Goal: Information Seeking & Learning: Learn about a topic

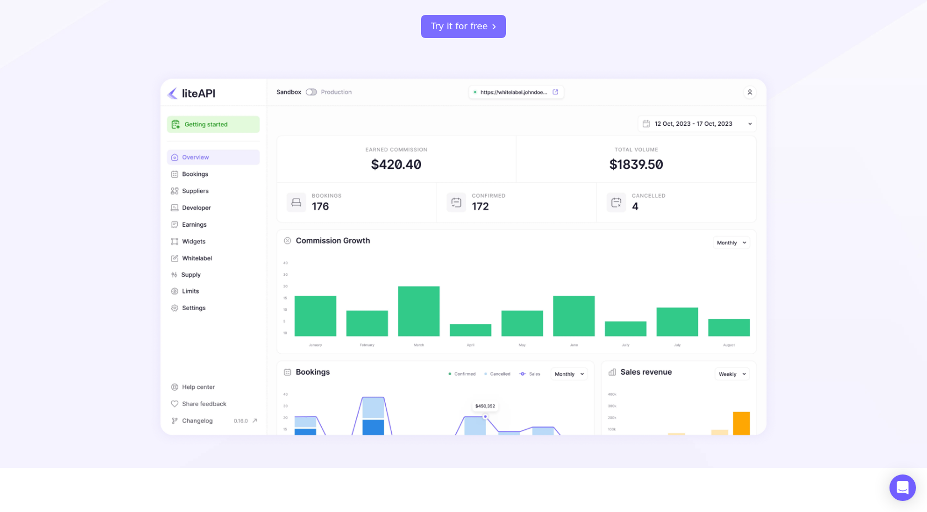
scroll to position [262, 0]
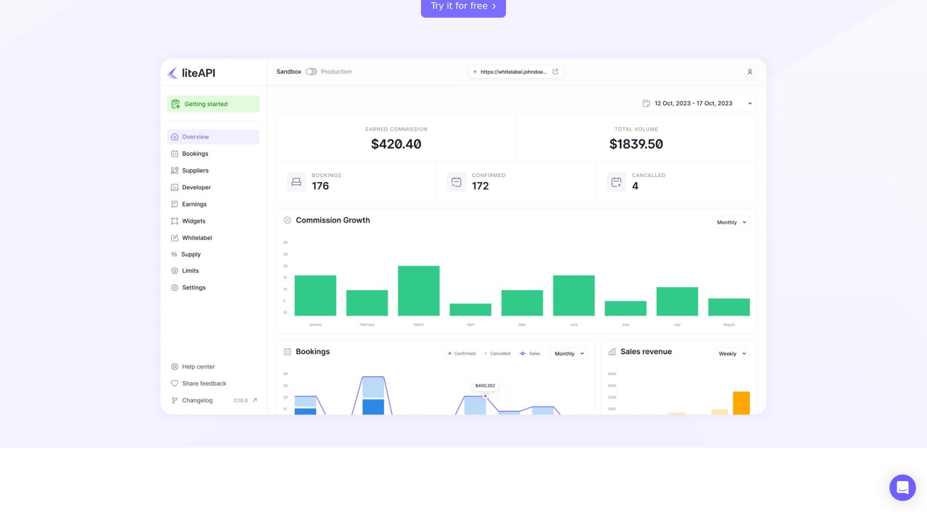
click at [345, 281] on img at bounding box center [463, 237] width 627 height 377
click at [324, 281] on img at bounding box center [463, 237] width 627 height 377
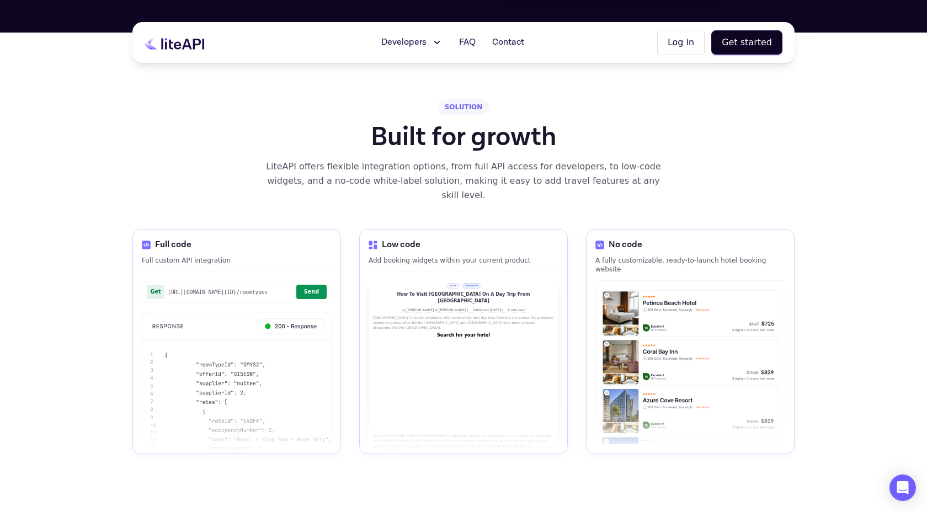
scroll to position [1427, 0]
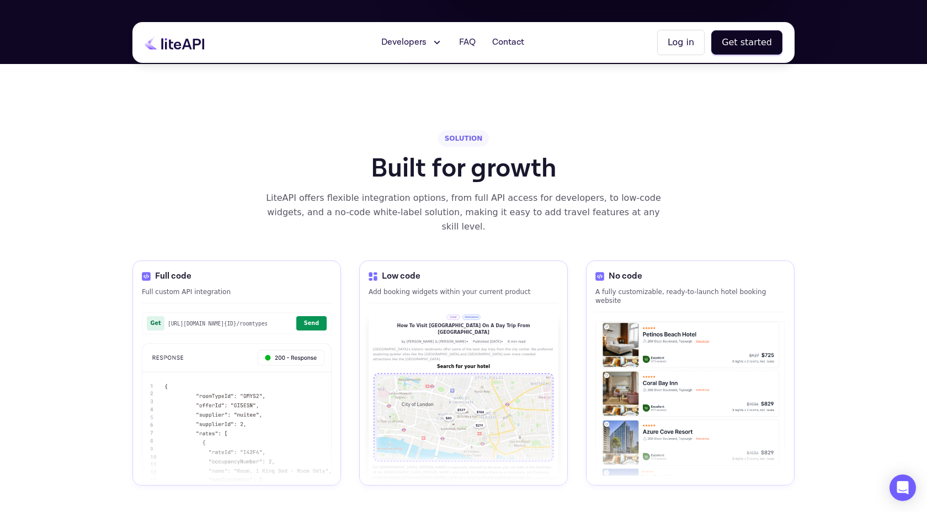
click at [453, 157] on h1 "Built for growth" at bounding box center [464, 169] width 186 height 26
click at [496, 156] on h1 "Built for growth" at bounding box center [464, 169] width 186 height 26
click at [442, 156] on h1 "Built for growth" at bounding box center [464, 169] width 186 height 26
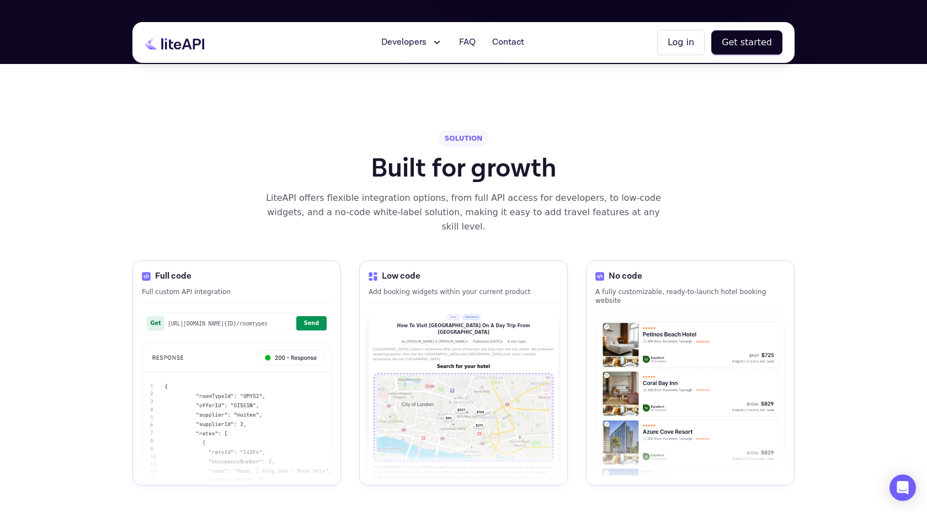
click at [442, 156] on h1 "Built for growth" at bounding box center [464, 169] width 186 height 26
click at [383, 156] on h1 "Built for growth" at bounding box center [464, 169] width 186 height 26
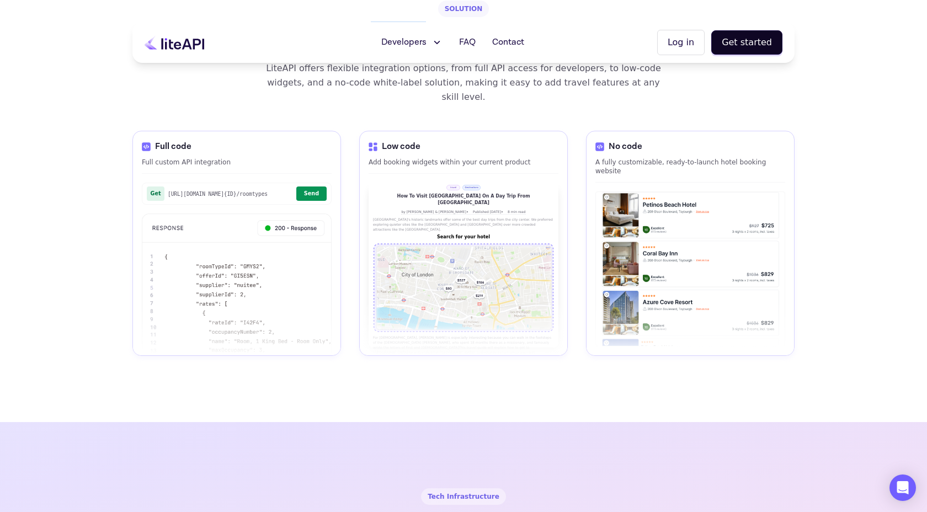
scroll to position [1503, 0]
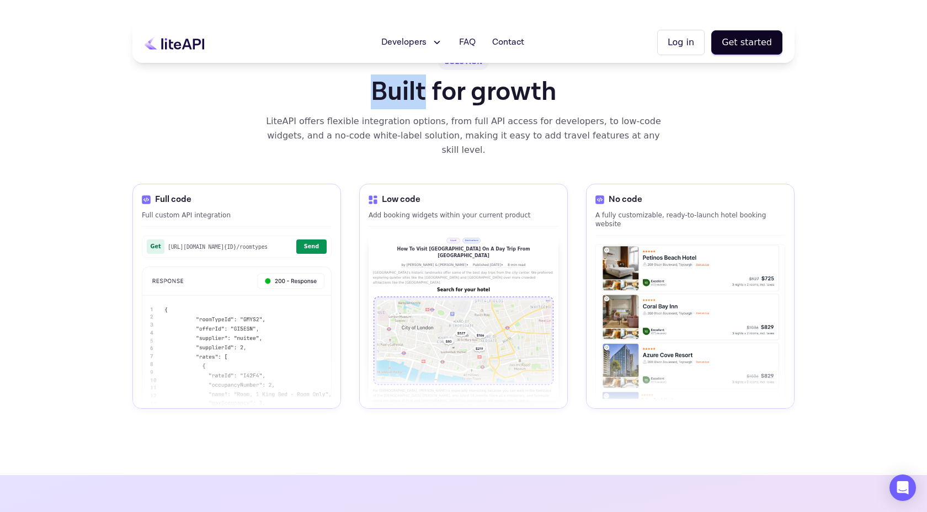
click at [667, 254] on img at bounding box center [690, 322] width 189 height 154
click at [433, 296] on img at bounding box center [463, 341] width 181 height 90
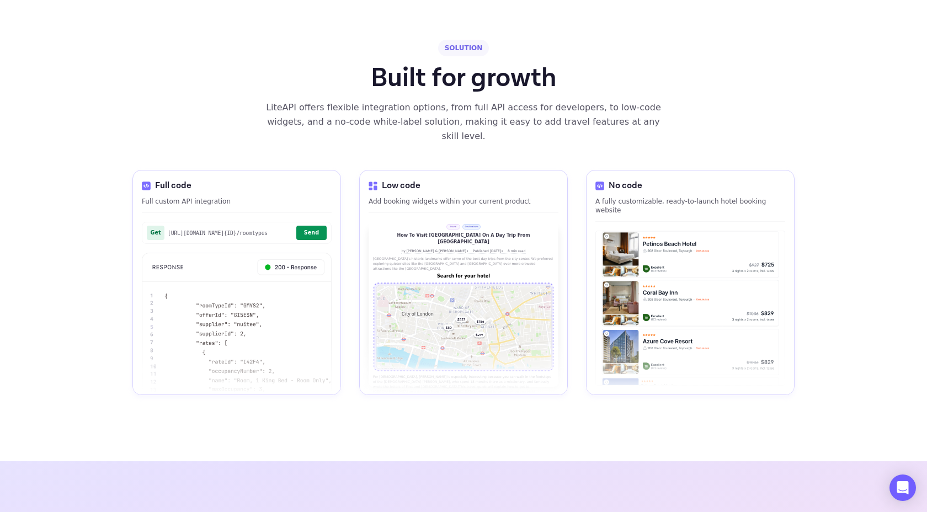
click at [452, 109] on div "LiteAPI offers flexible integration options, from full API access for developer…" at bounding box center [463, 121] width 396 height 43
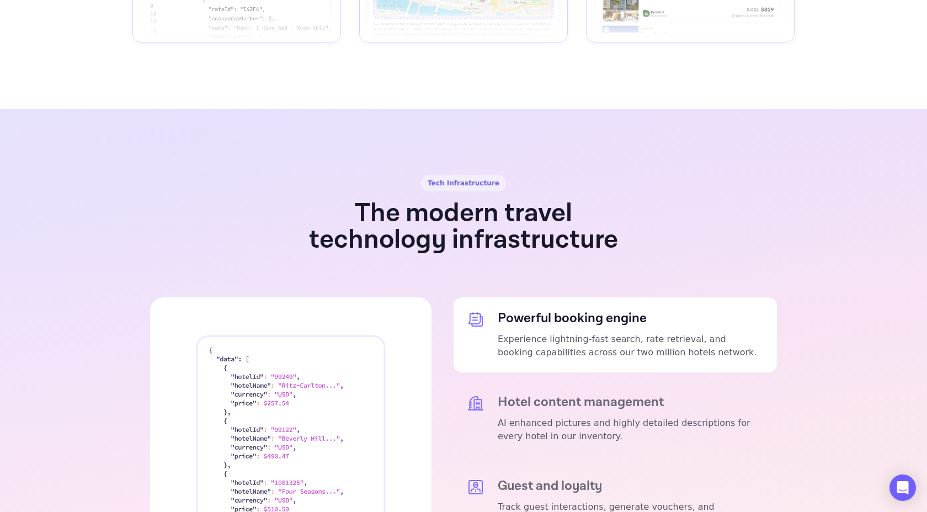
scroll to position [2082, 0]
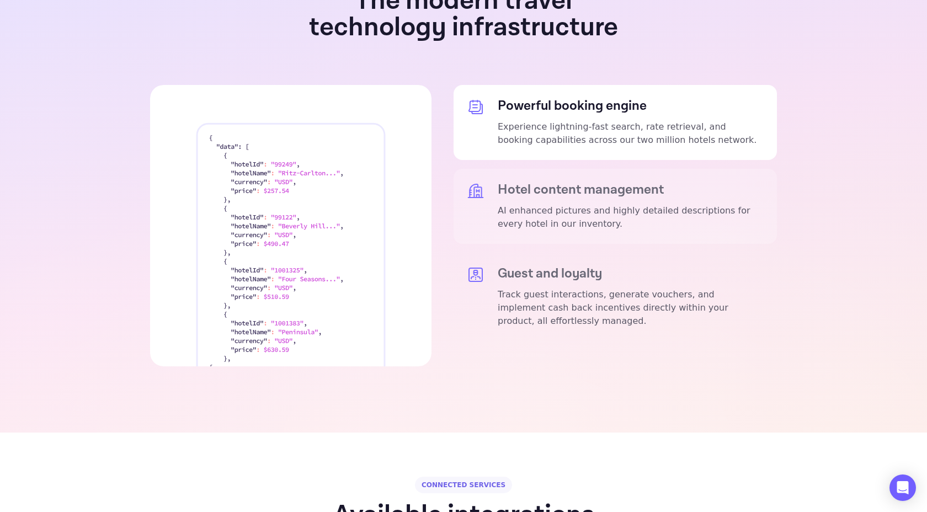
click at [492, 169] on div "Hotel content management AI enhanced pictures and highly detailed descriptions …" at bounding box center [615, 206] width 323 height 75
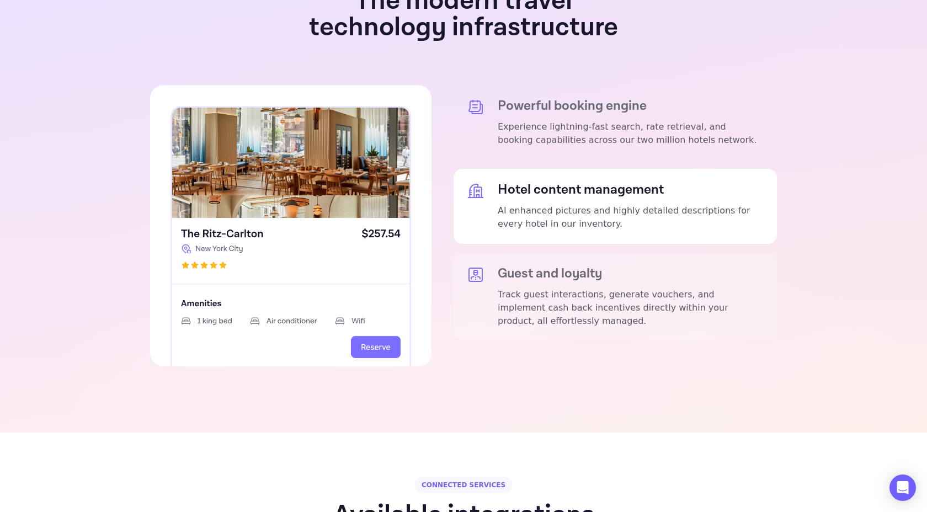
click at [504, 288] on p "Track guest interactions, generate vouchers, and implement cash back incentives…" at bounding box center [631, 308] width 266 height 40
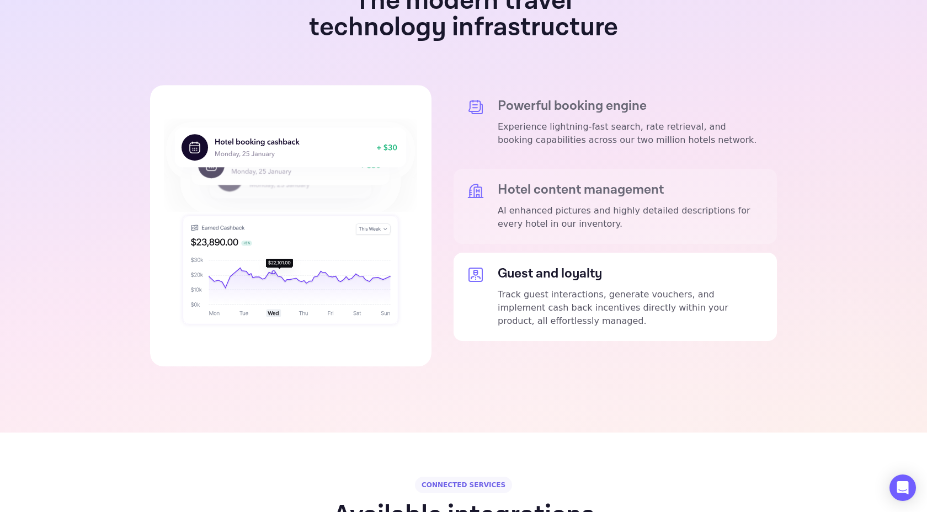
click at [496, 169] on div "Hotel content management AI enhanced pictures and highly detailed descriptions …" at bounding box center [615, 206] width 323 height 75
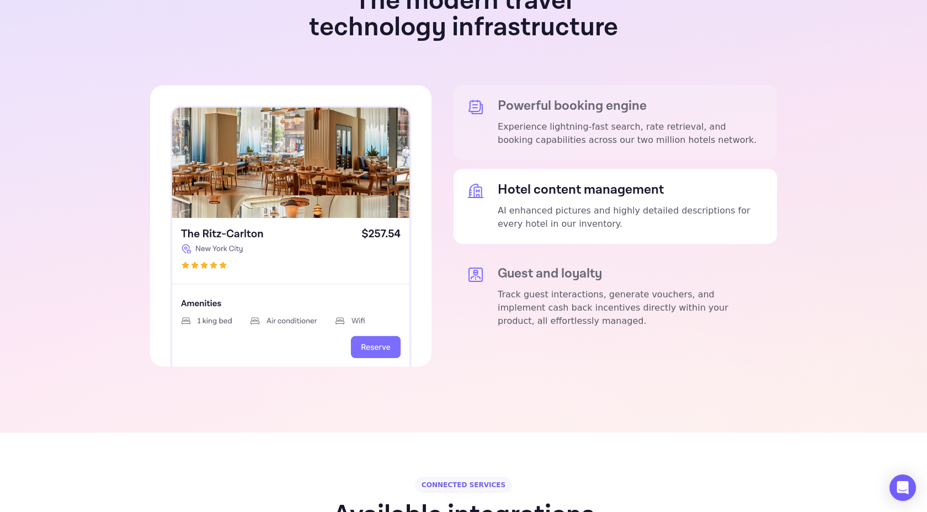
click at [492, 113] on div "Powerful booking engine Experience lightning-fast search, rate retrieval, and b…" at bounding box center [615, 122] width 323 height 75
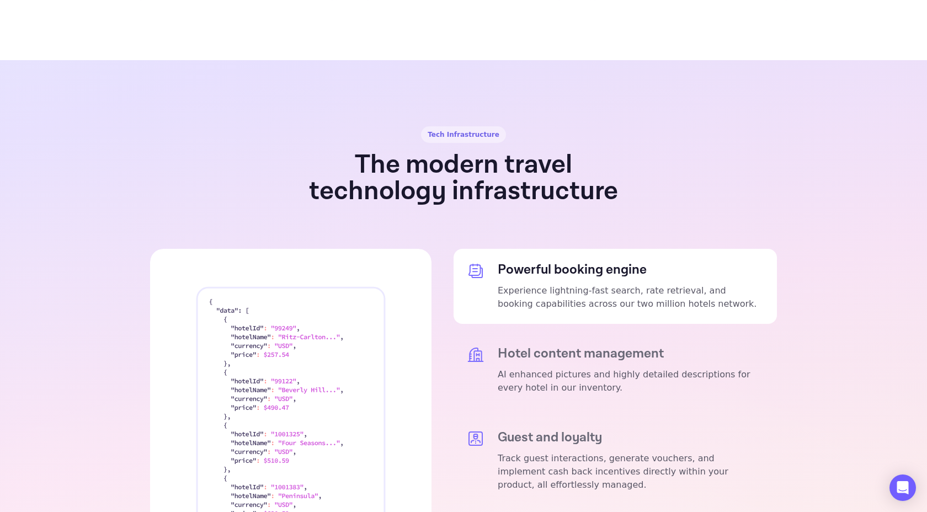
scroll to position [1924, 0]
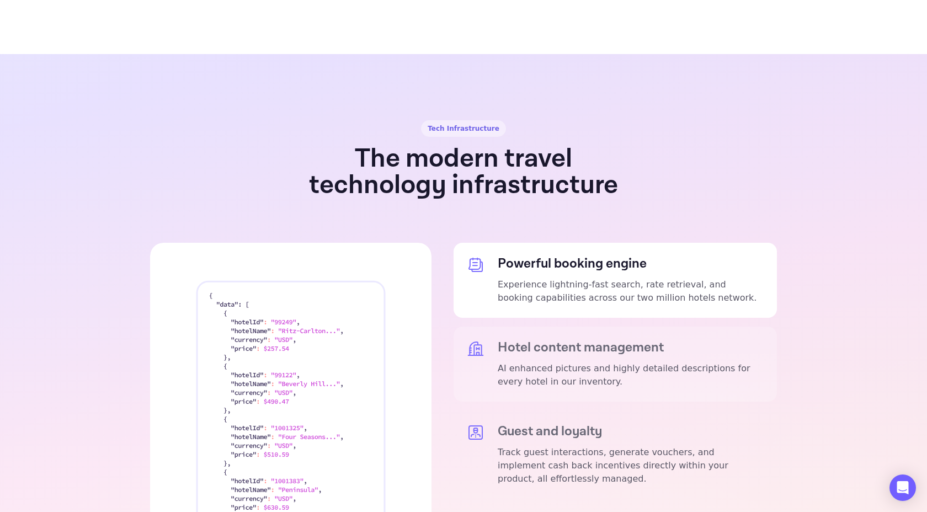
click at [525, 340] on h5 "Hotel content management" at bounding box center [631, 347] width 266 height 15
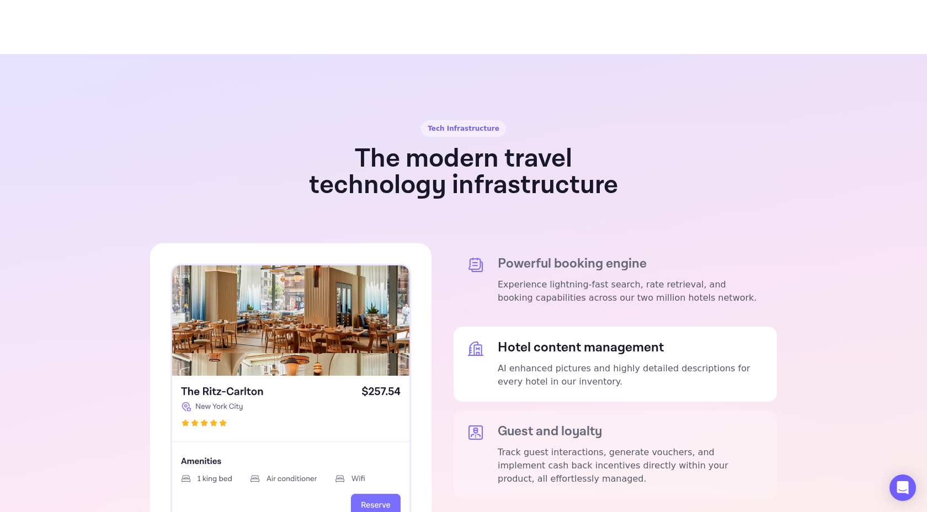
click at [512, 424] on h5 "Guest and loyalty" at bounding box center [631, 431] width 266 height 15
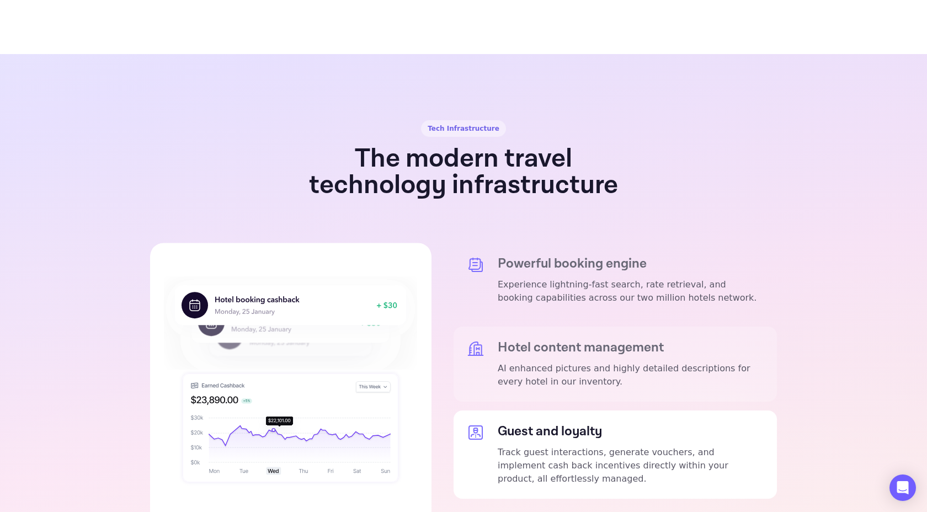
click at [514, 362] on p "AI enhanced pictures and highly detailed descriptions for every hotel in our in…" at bounding box center [631, 375] width 266 height 26
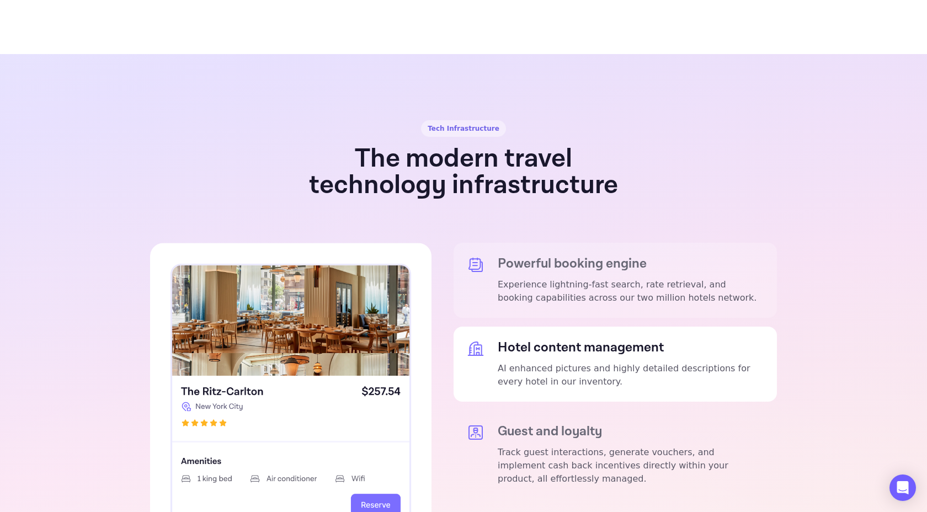
click at [508, 274] on div "Powerful booking engine Experience lightning-fast search, rate retrieval, and b…" at bounding box center [615, 280] width 323 height 75
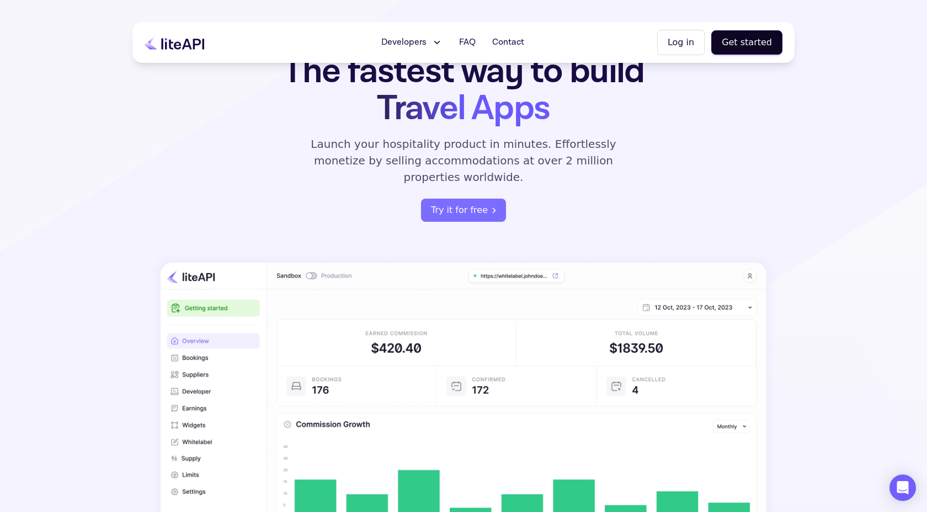
scroll to position [0, 0]
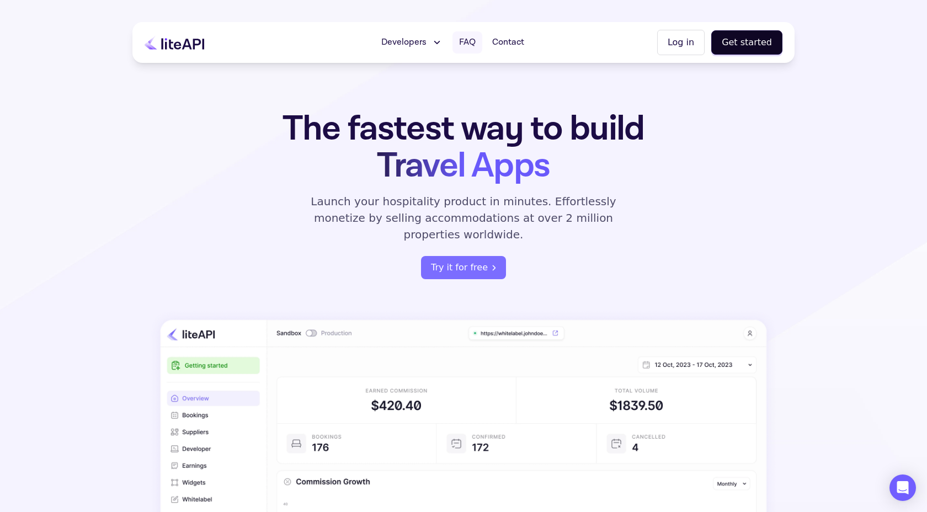
click at [468, 36] on span "FAQ" at bounding box center [467, 42] width 17 height 13
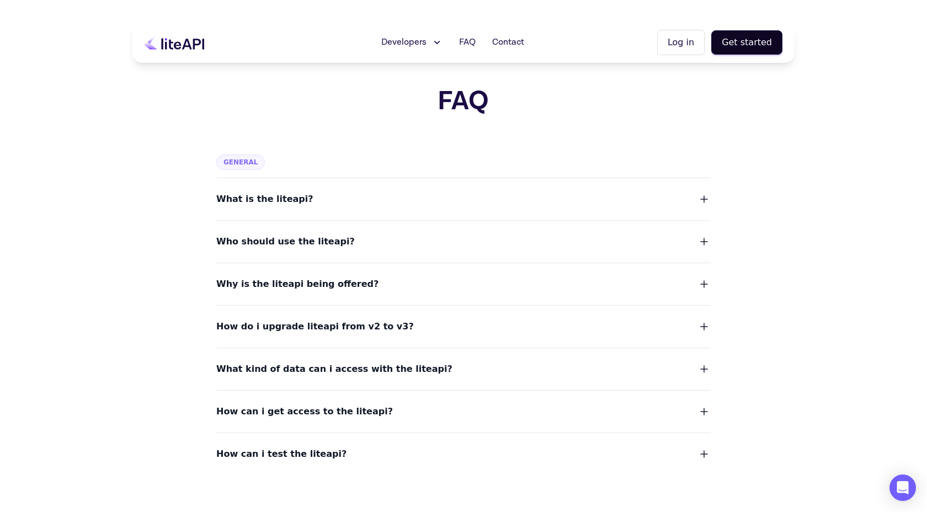
scroll to position [26, 0]
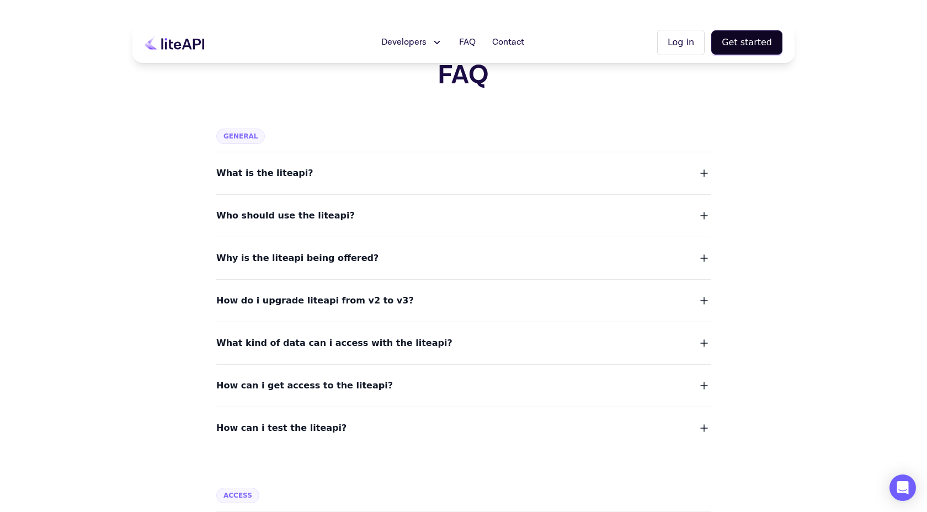
click at [391, 218] on button "Who should use the liteapi?" at bounding box center [463, 215] width 494 height 15
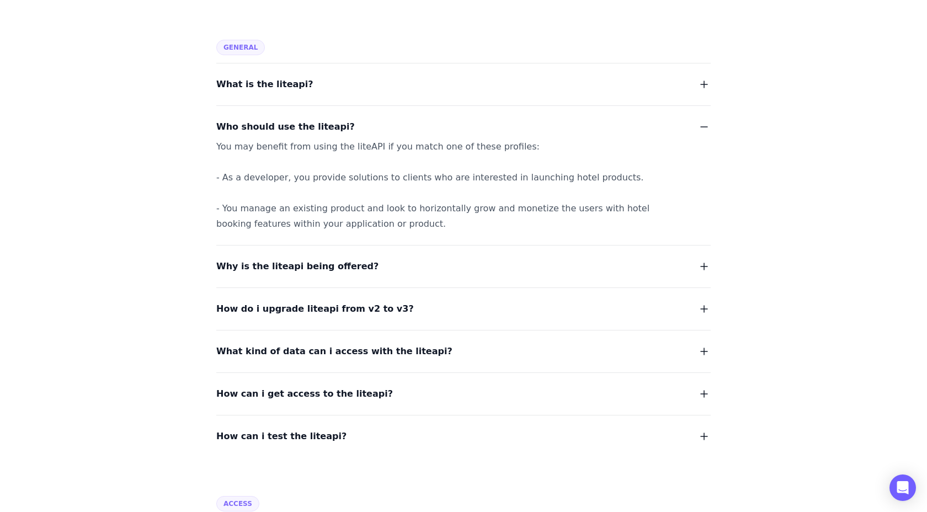
scroll to position [116, 0]
click at [375, 269] on button "Why is the liteapi being offered?" at bounding box center [463, 265] width 494 height 15
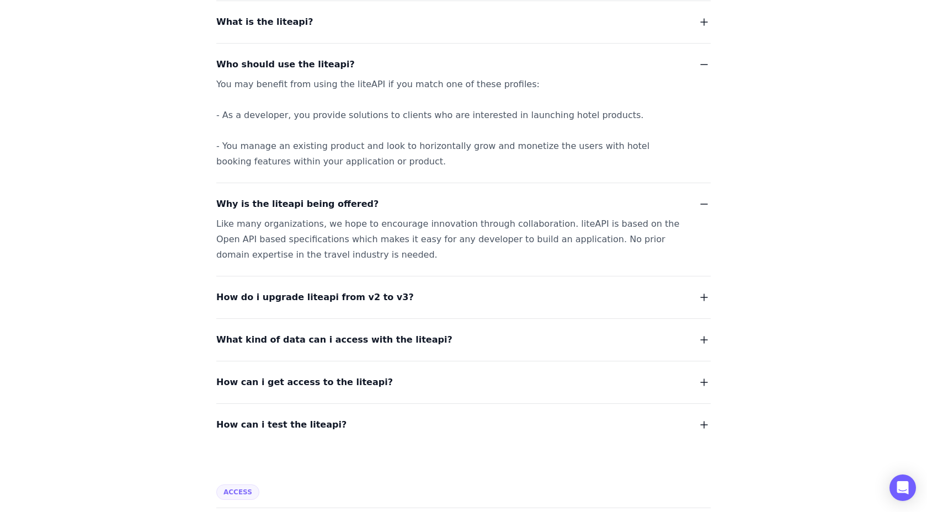
scroll to position [187, 0]
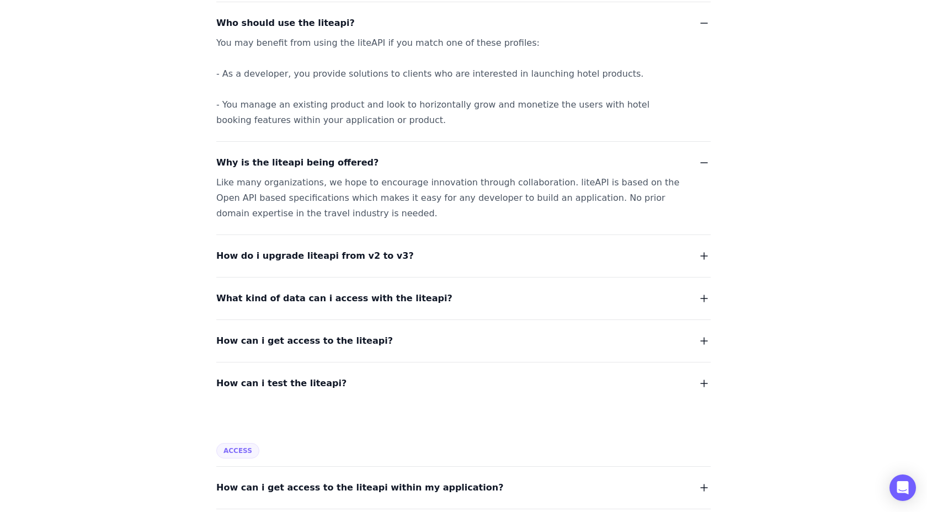
click at [374, 253] on span "How do i upgrade liteapi from v2 to v3?" at bounding box center [315, 255] width 198 height 15
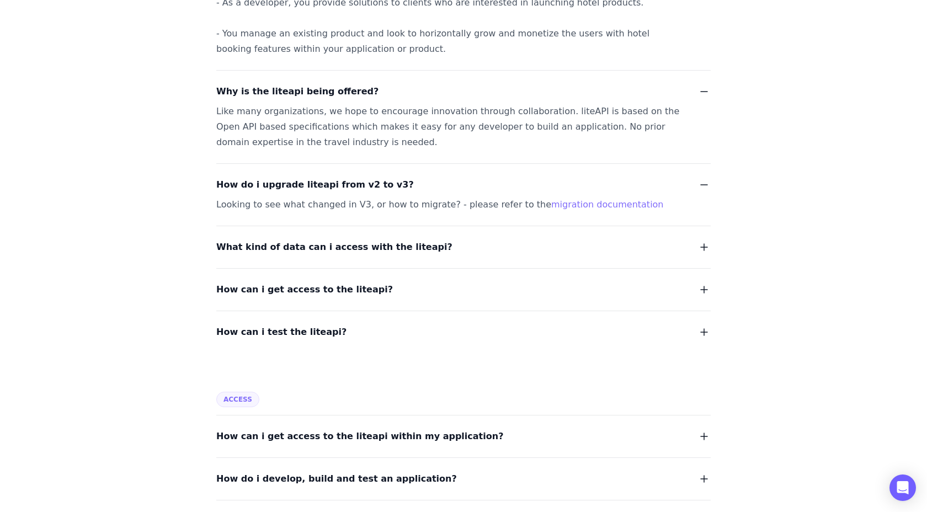
scroll to position [314, 0]
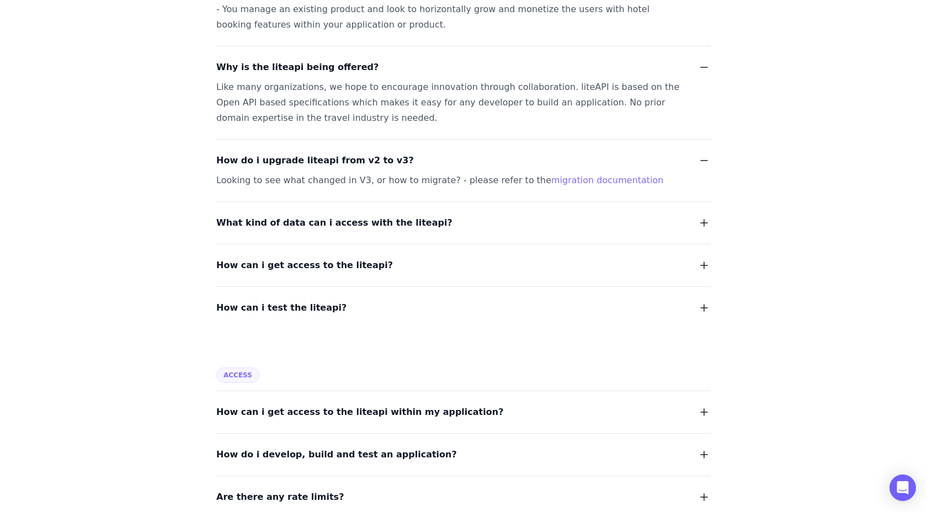
click at [384, 234] on dl "What is the liteapi? Who should use the liteapi? You may benefit from using the…" at bounding box center [463, 90] width 494 height 452
click at [384, 229] on span "What kind of data can i access with the liteapi?" at bounding box center [334, 222] width 236 height 15
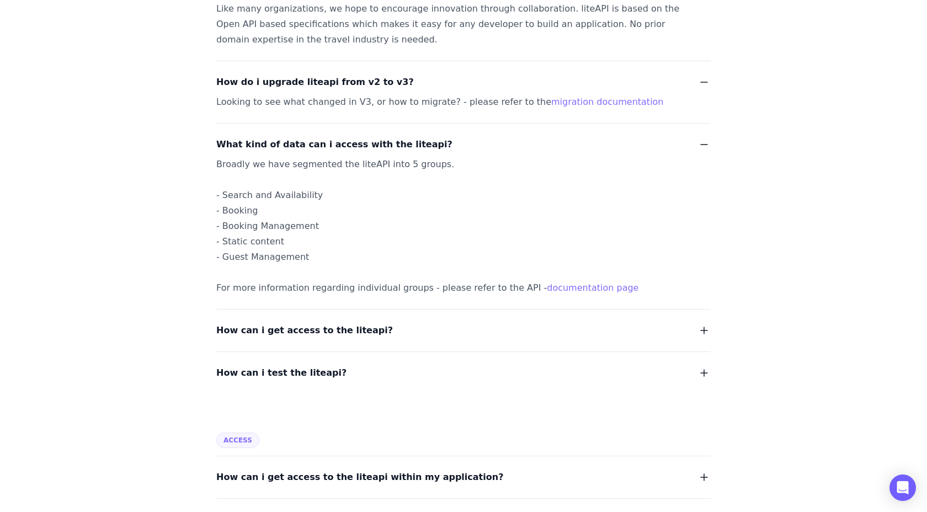
scroll to position [423, 0]
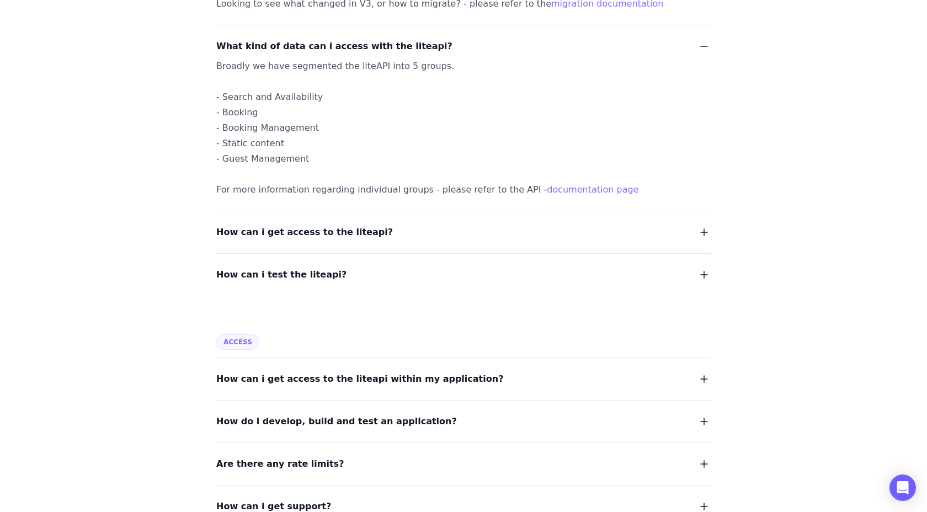
click at [345, 233] on span "How can i get access to the liteapi?" at bounding box center [304, 232] width 177 height 15
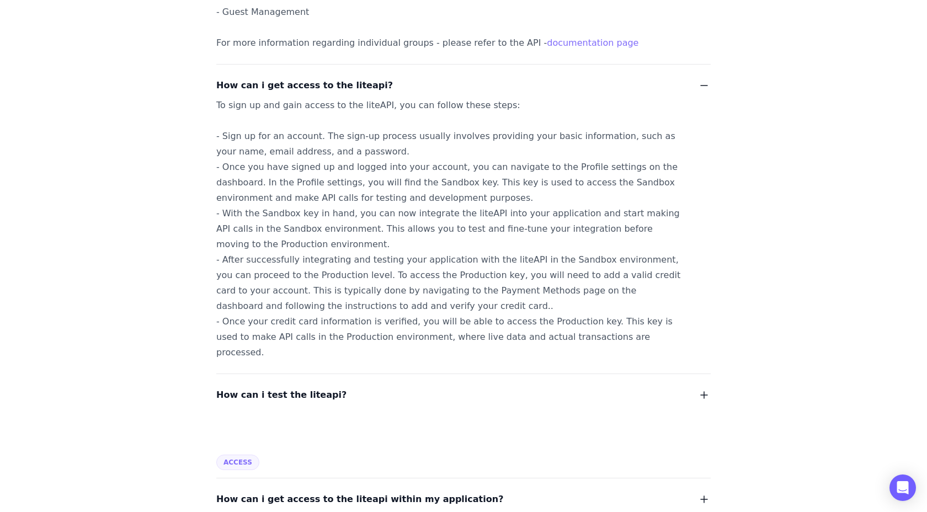
scroll to position [649, 0]
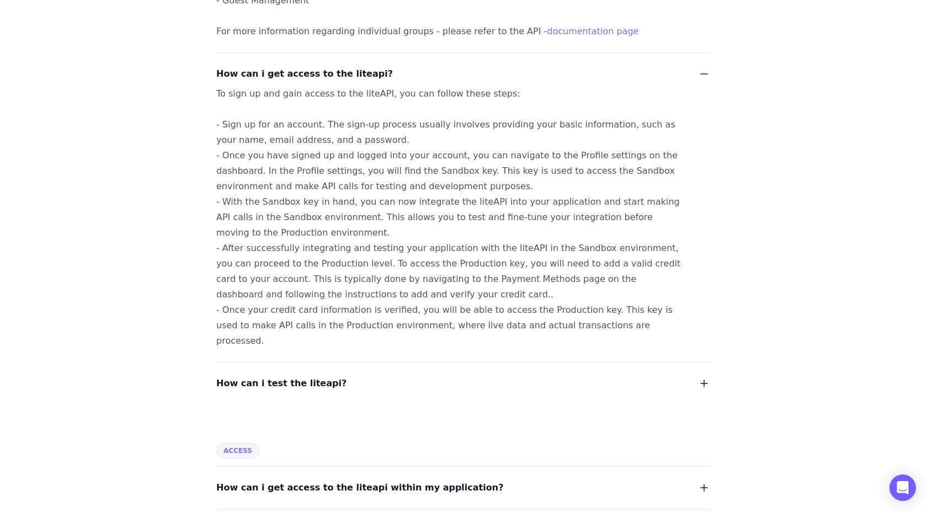
click at [341, 376] on button "How can i test the liteapi?" at bounding box center [463, 383] width 494 height 15
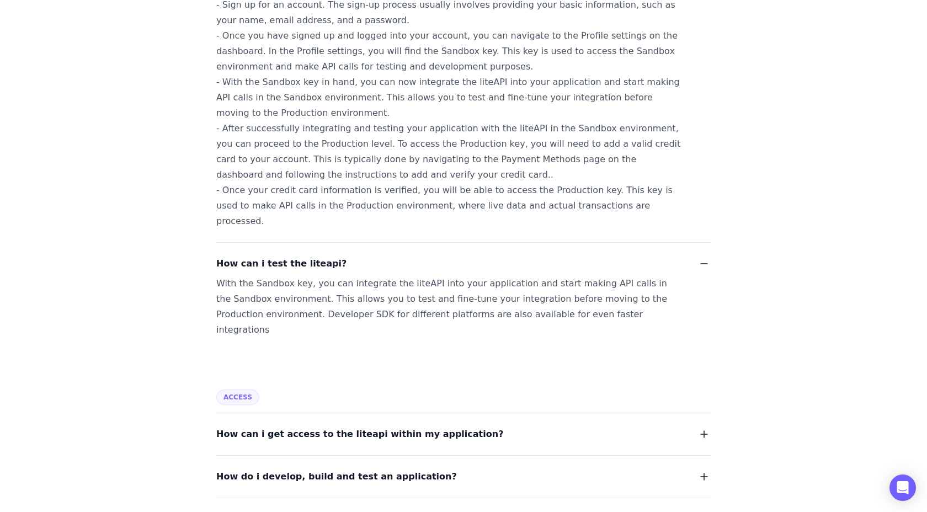
scroll to position [780, 0]
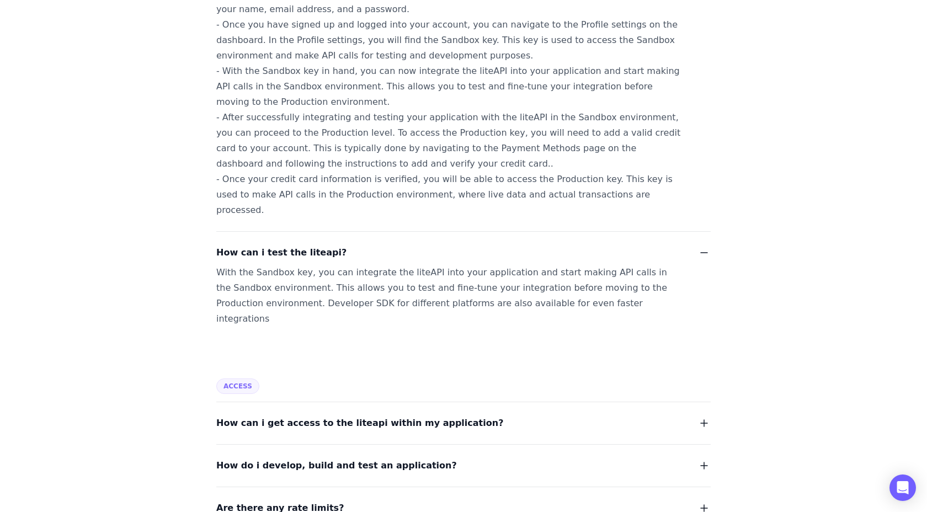
click at [375, 416] on span "How can i get access to the liteapi within my application?" at bounding box center [359, 423] width 287 height 15
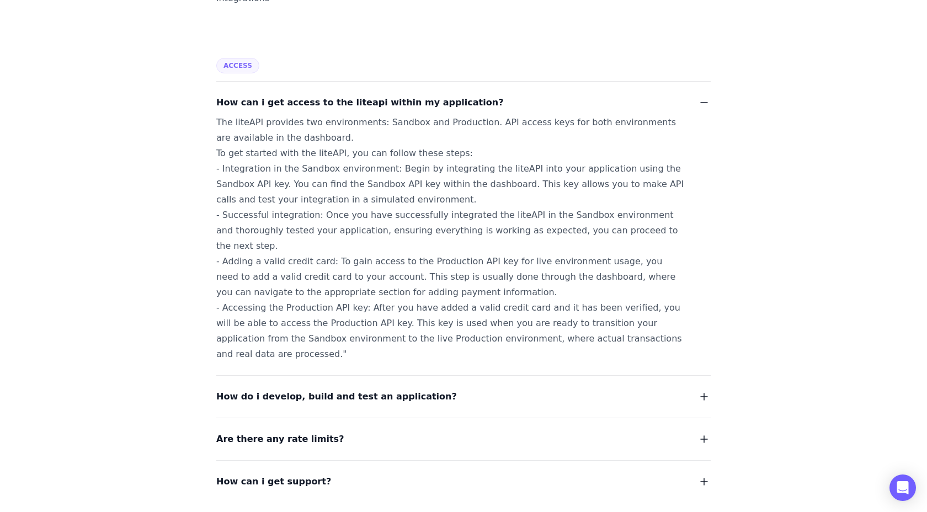
scroll to position [1167, 0]
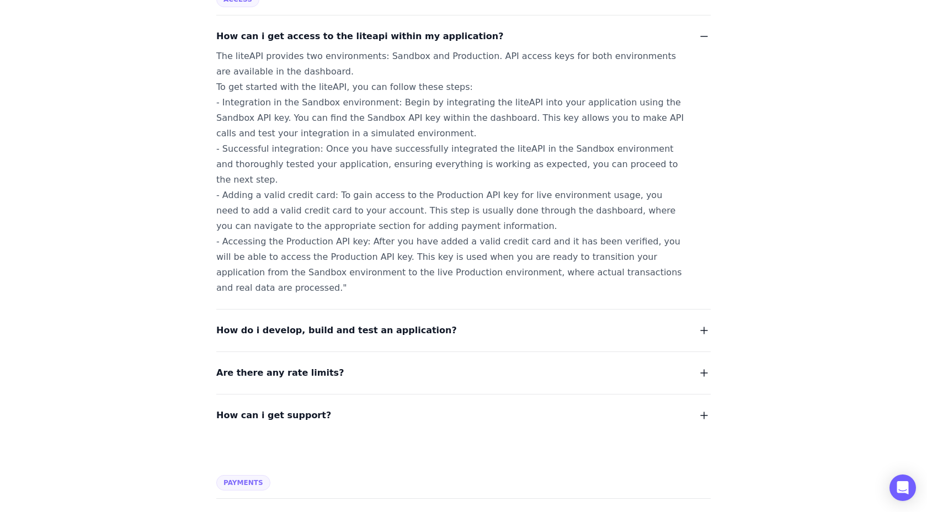
click at [393, 352] on div "Are there any rate limits?" at bounding box center [463, 366] width 494 height 29
click at [390, 365] on button "Are there any rate limits?" at bounding box center [463, 372] width 494 height 15
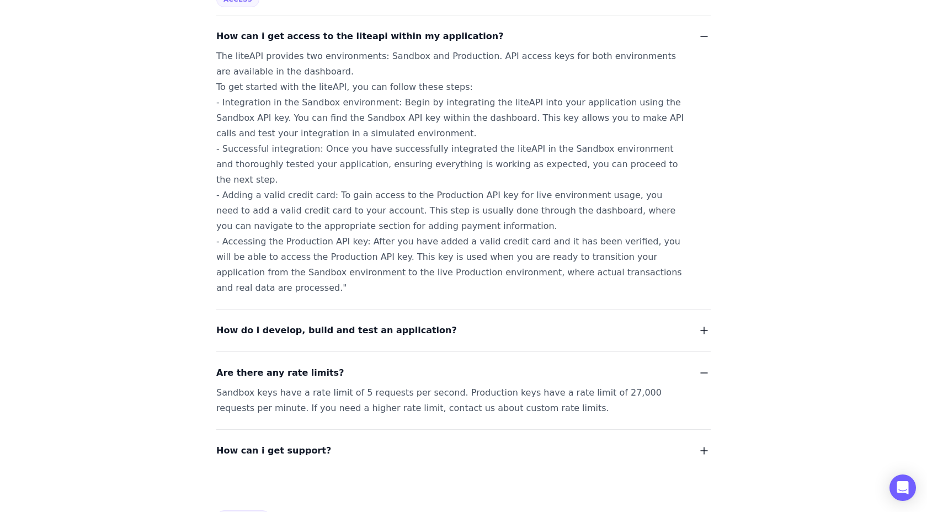
click at [385, 443] on button "How can i get support?" at bounding box center [463, 450] width 494 height 15
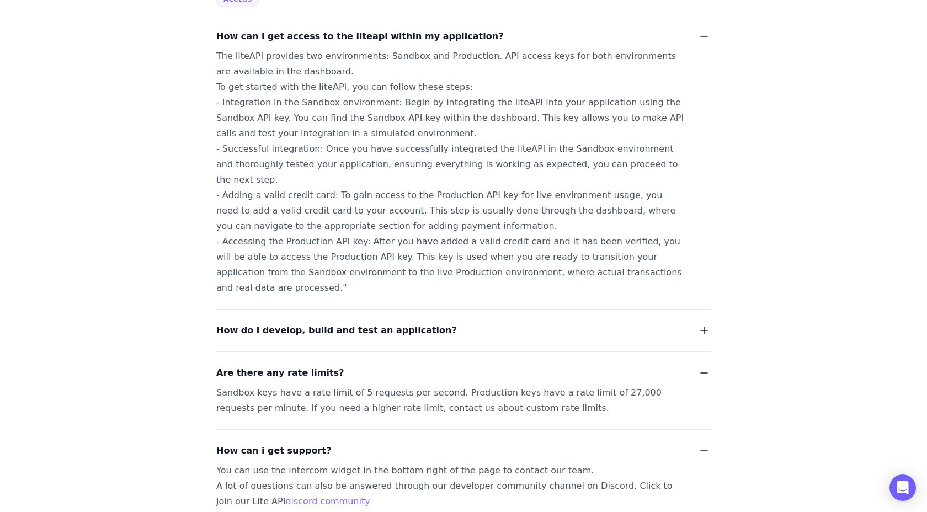
scroll to position [1206, 0]
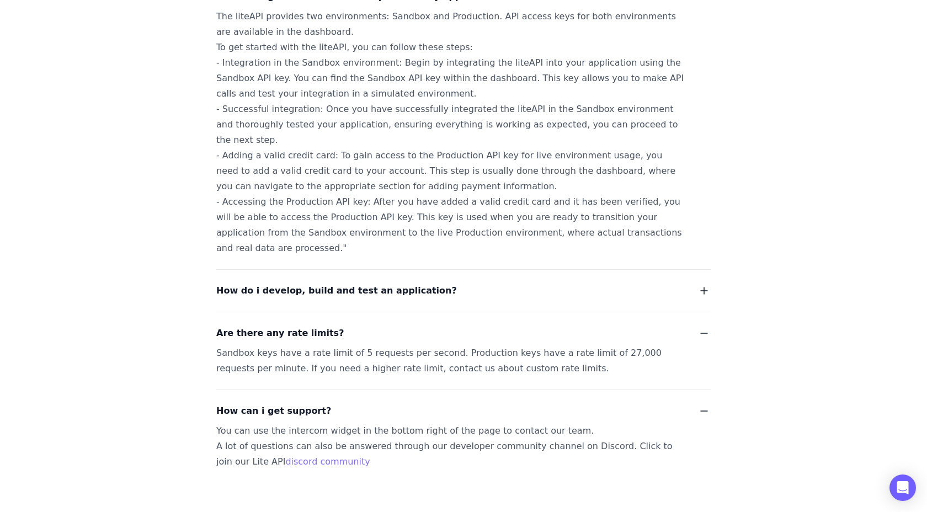
click at [382, 283] on span "How do i develop, build and test an application?" at bounding box center [336, 290] width 241 height 15
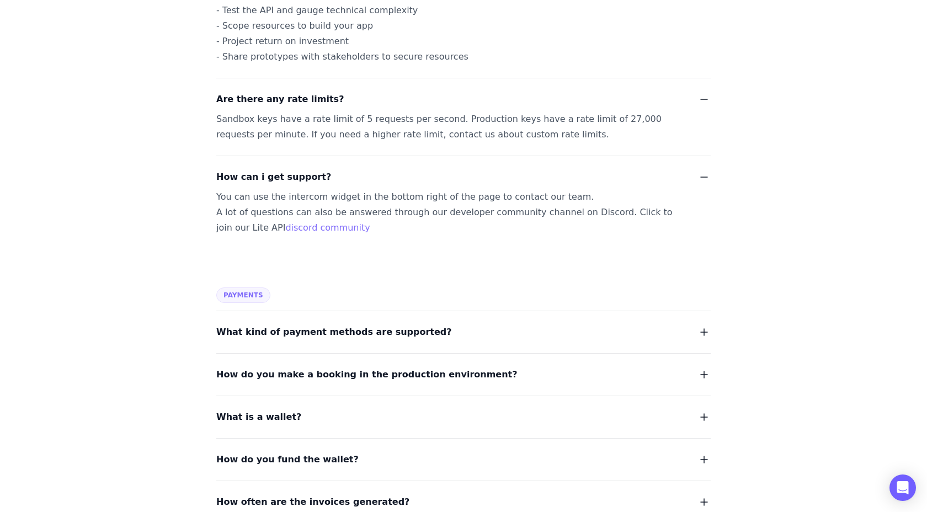
scroll to position [1566, 0]
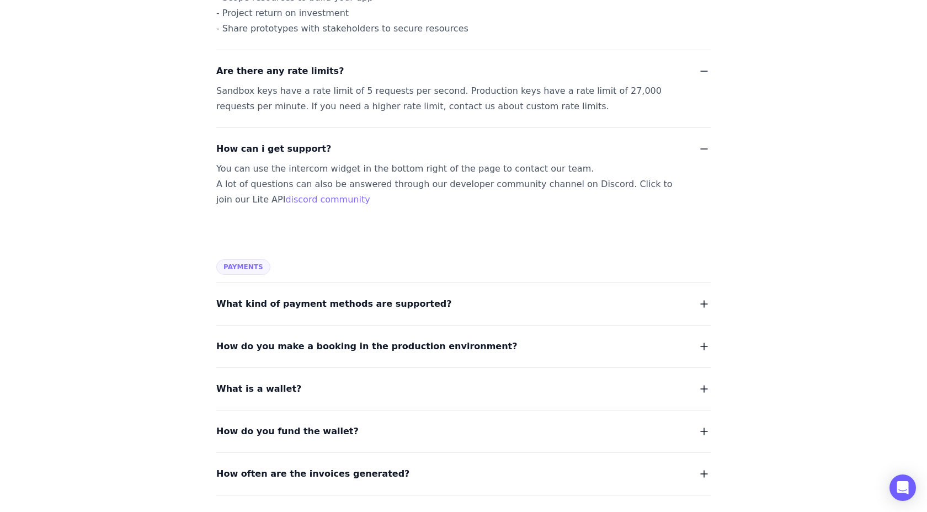
click at [370, 296] on span "What kind of payment methods are supported?" at bounding box center [334, 303] width 236 height 15
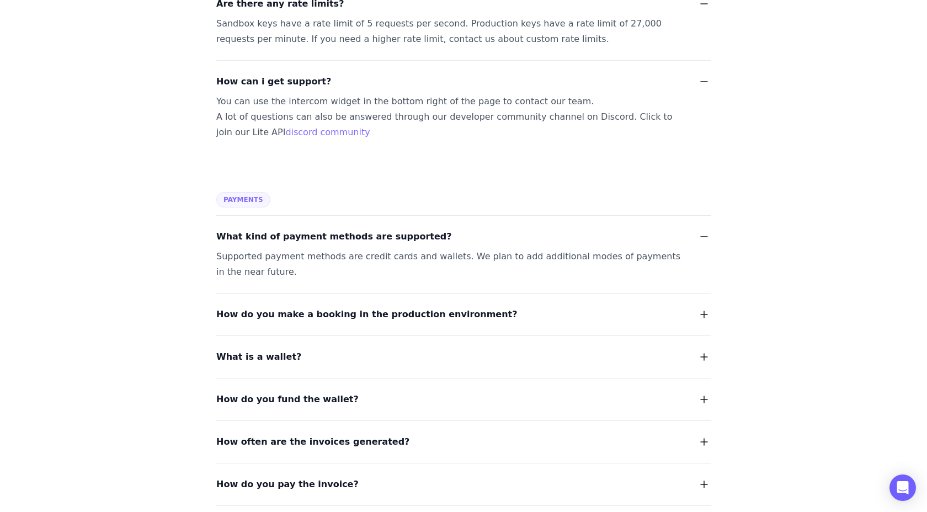
scroll to position [1640, 0]
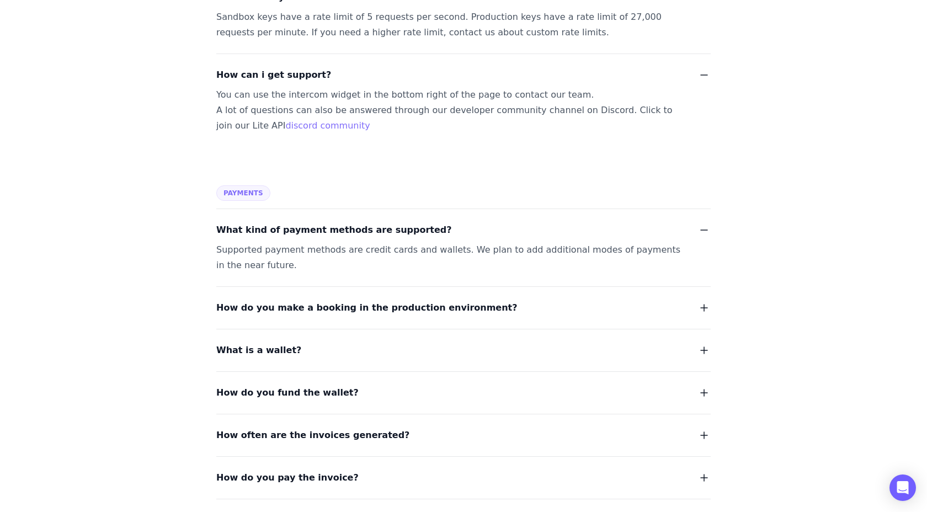
click at [371, 300] on span "How do you make a booking in the production environment?" at bounding box center [366, 307] width 301 height 15
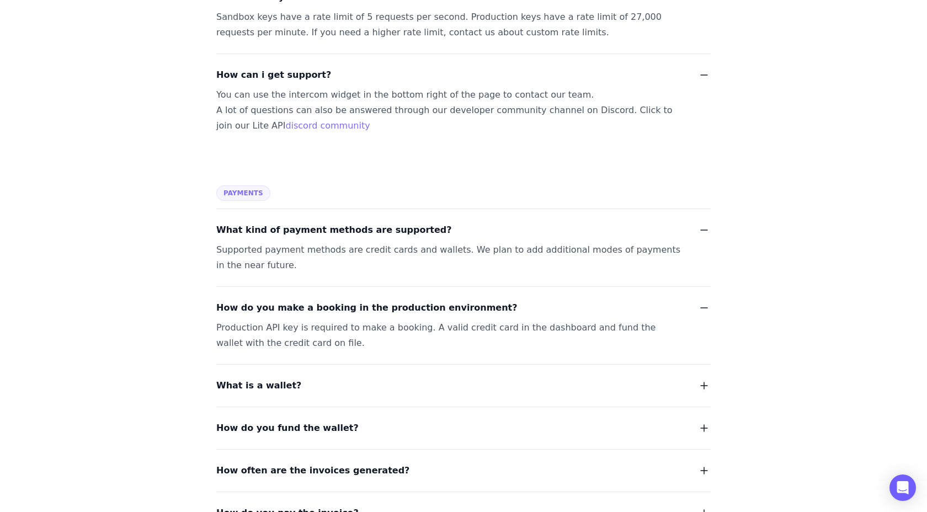
scroll to position [1693, 0]
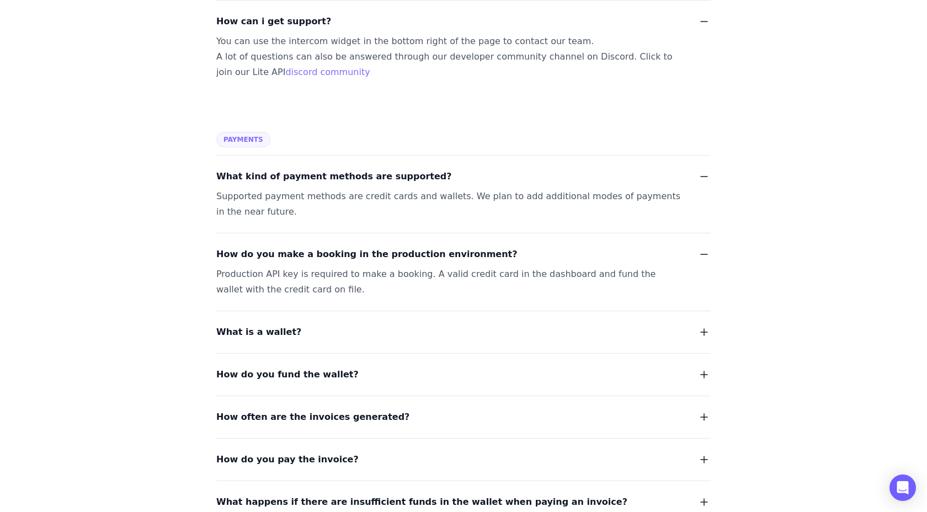
click at [370, 325] on button "What is a wallet?" at bounding box center [463, 332] width 494 height 15
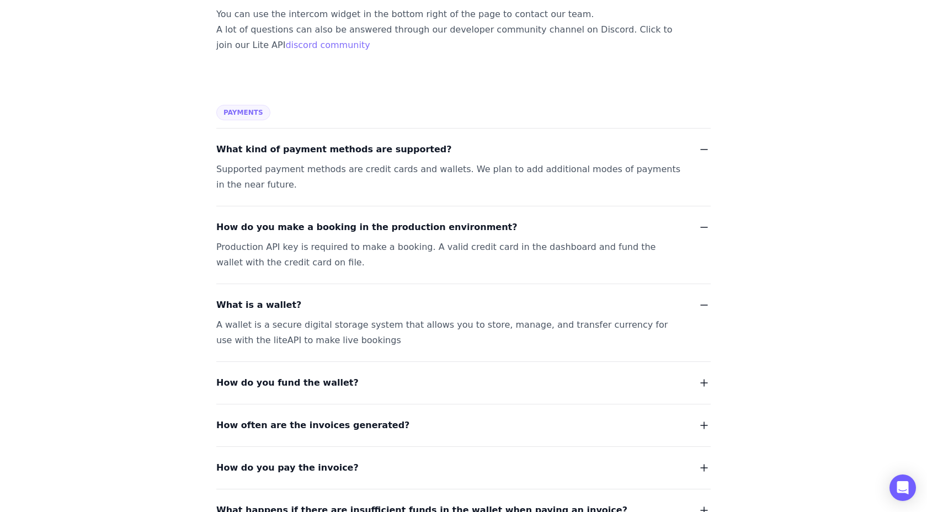
scroll to position [1722, 0]
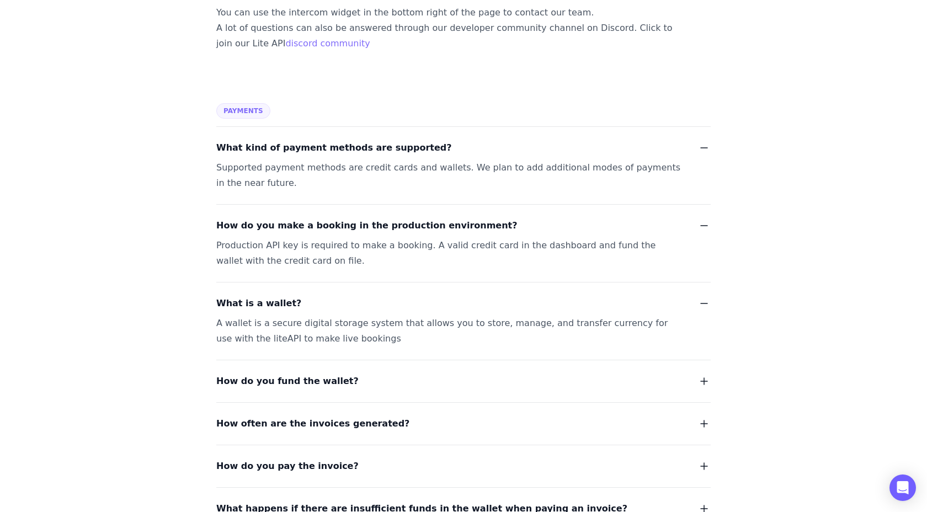
click at [365, 374] on button "How do you fund the wallet?" at bounding box center [463, 381] width 494 height 15
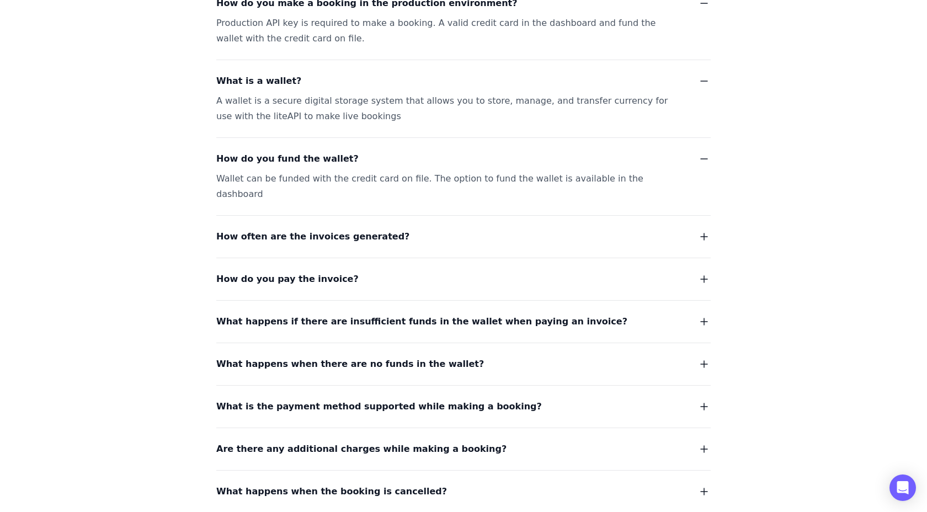
scroll to position [1967, 0]
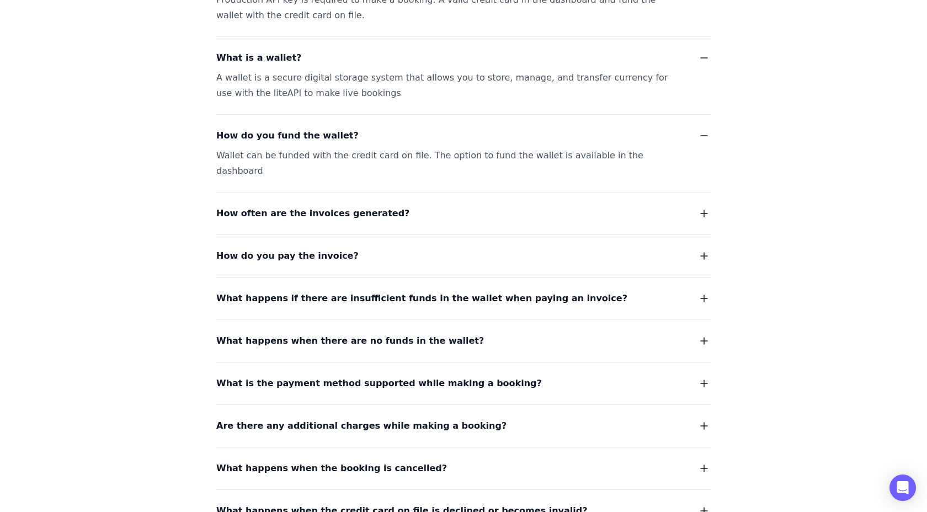
click at [349, 206] on span "How often are the invoices generated?" at bounding box center [312, 213] width 193 height 15
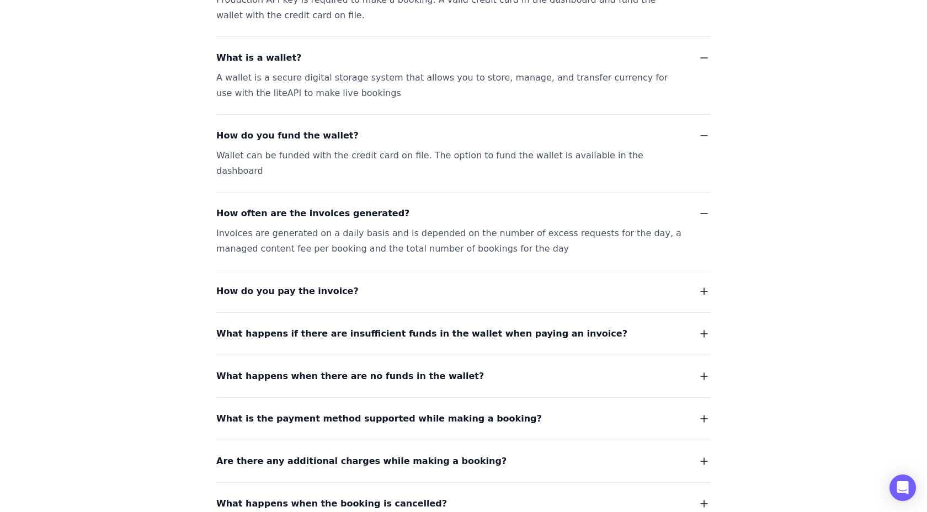
click at [341, 284] on button "How do you pay the invoice?" at bounding box center [463, 291] width 494 height 15
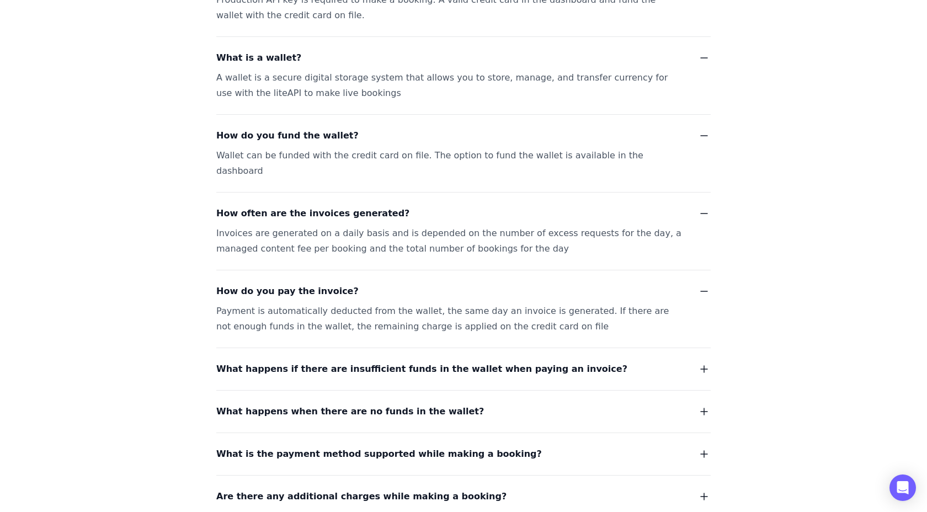
click at [335, 348] on div "What happens if there are insufficient funds in the wallet when paying an invoi…" at bounding box center [463, 362] width 494 height 29
click at [333, 361] on span "What happens if there are insufficient funds in the wallet when paying an invoi…" at bounding box center [421, 368] width 411 height 15
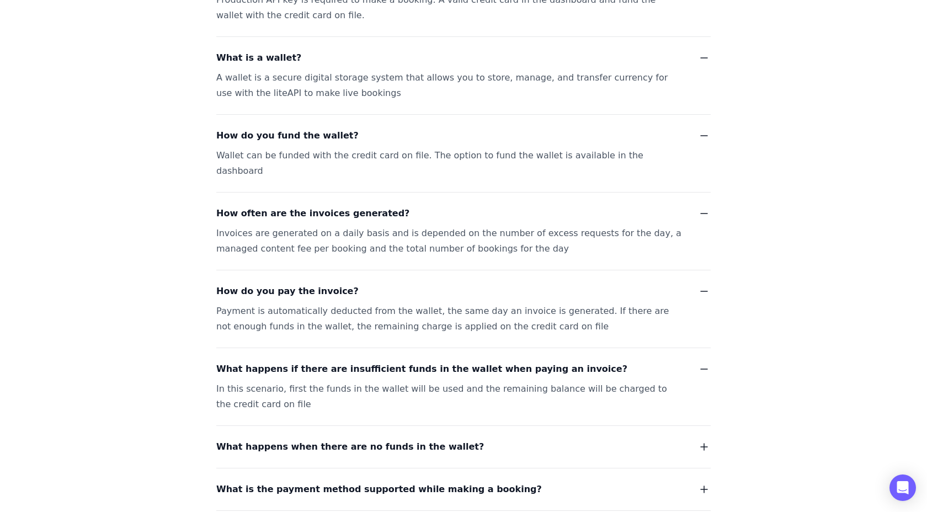
click at [333, 439] on span "What happens when there are no funds in the wallet?" at bounding box center [350, 446] width 268 height 15
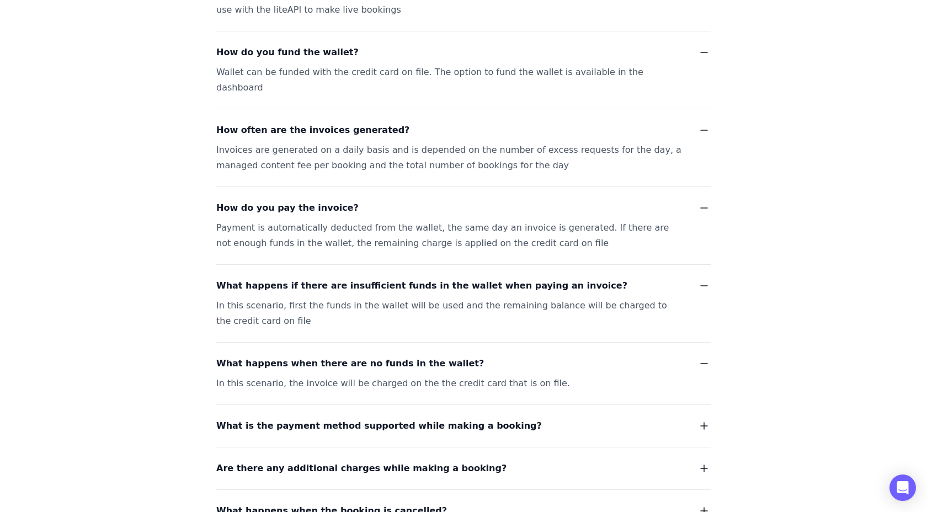
scroll to position [2097, 0]
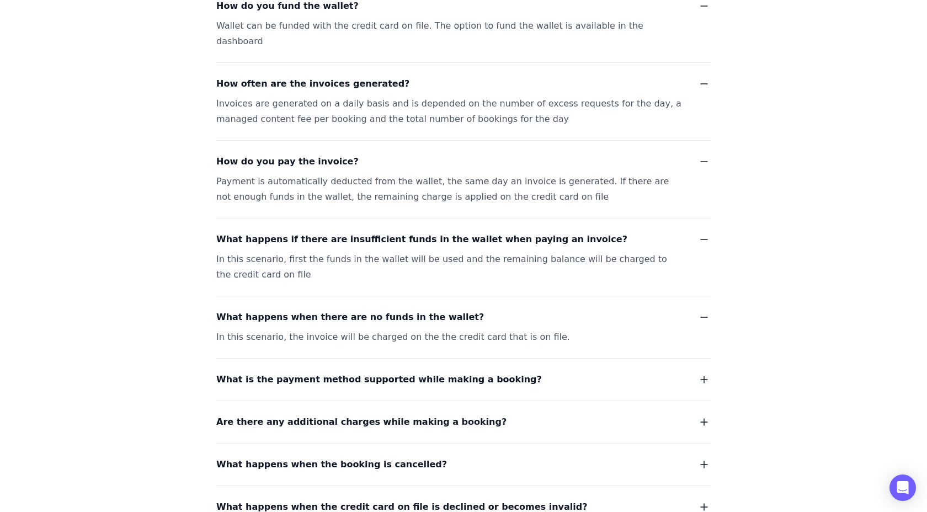
click at [333, 372] on span "What is the payment method supported while making a booking?" at bounding box center [379, 379] width 326 height 15
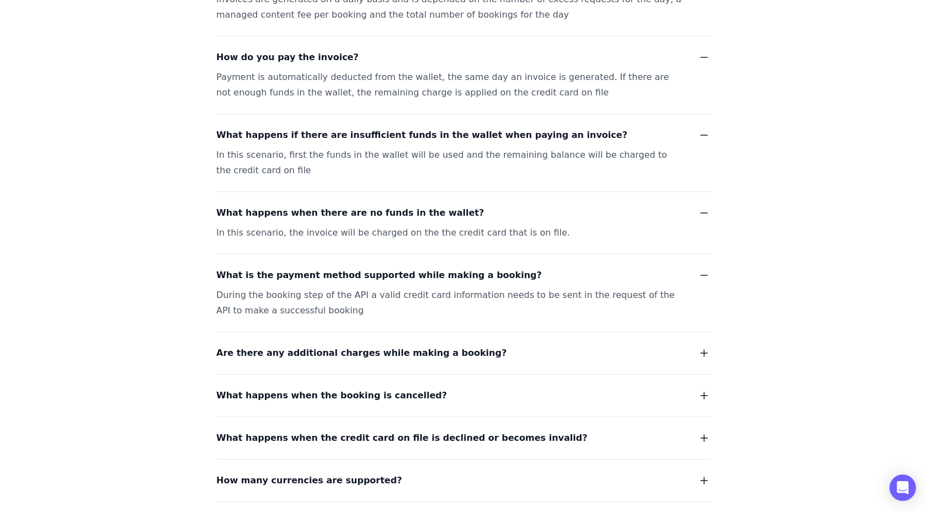
scroll to position [2226, 0]
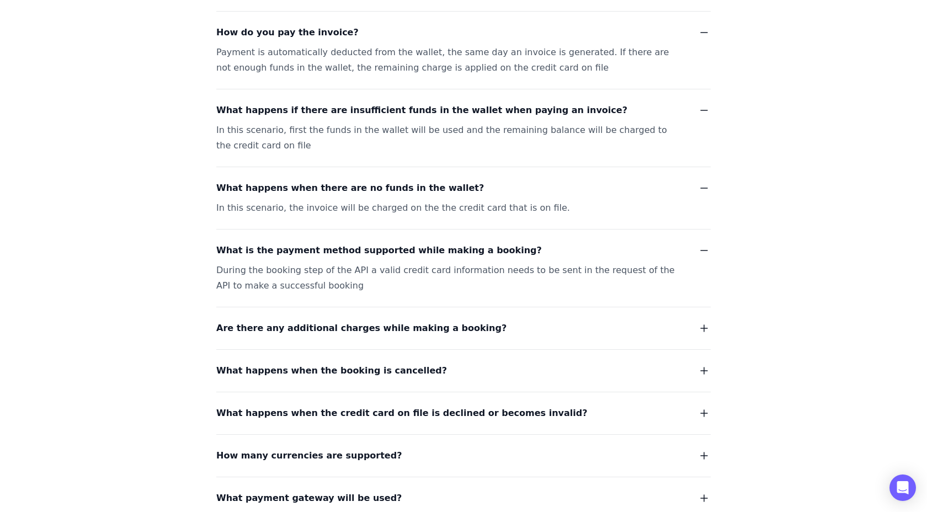
click at [327, 307] on div "Are there any additional charges while making a booking?" at bounding box center [463, 321] width 494 height 29
click at [327, 321] on span "Are there any additional charges while making a booking?" at bounding box center [361, 328] width 290 height 15
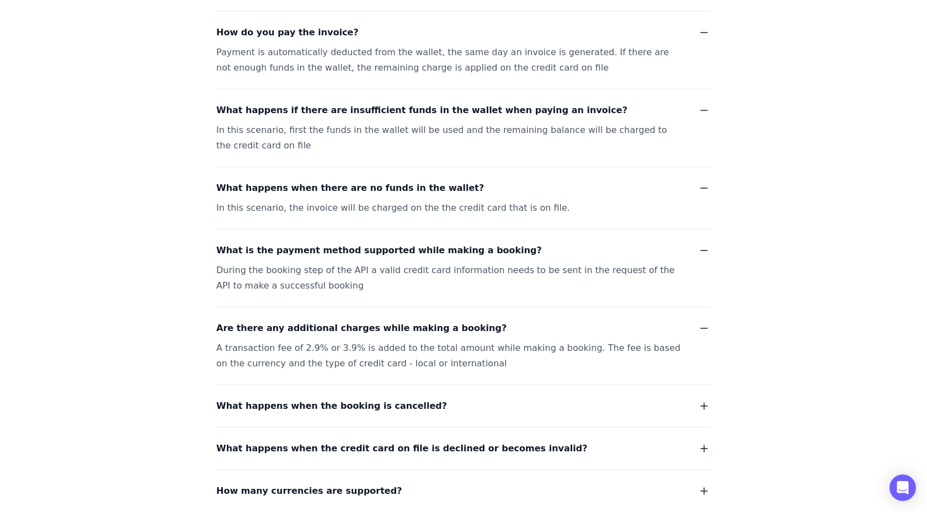
click at [327, 398] on span "What happens when the booking is cancelled?" at bounding box center [331, 405] width 231 height 15
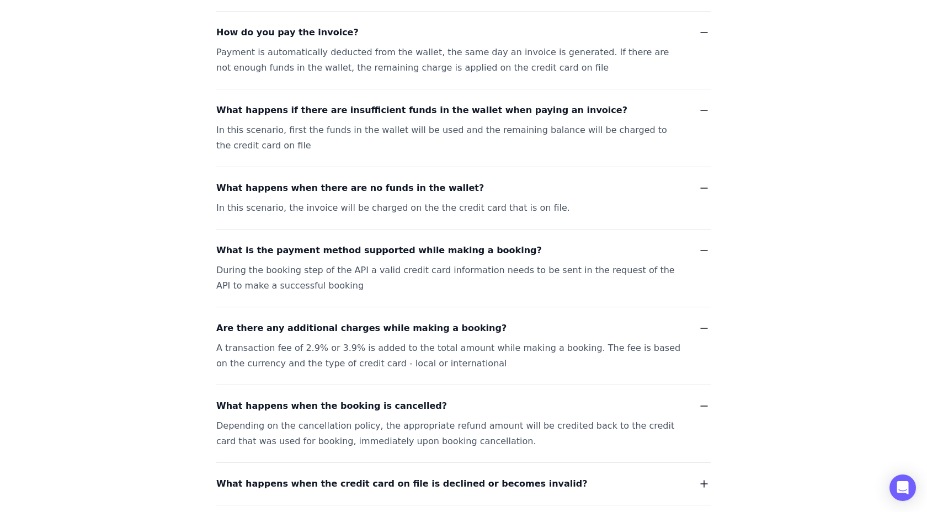
click at [328, 417] on dl "What kind of payment methods are supported? Supported payment methods are credi…" at bounding box center [463, 120] width 494 height 997
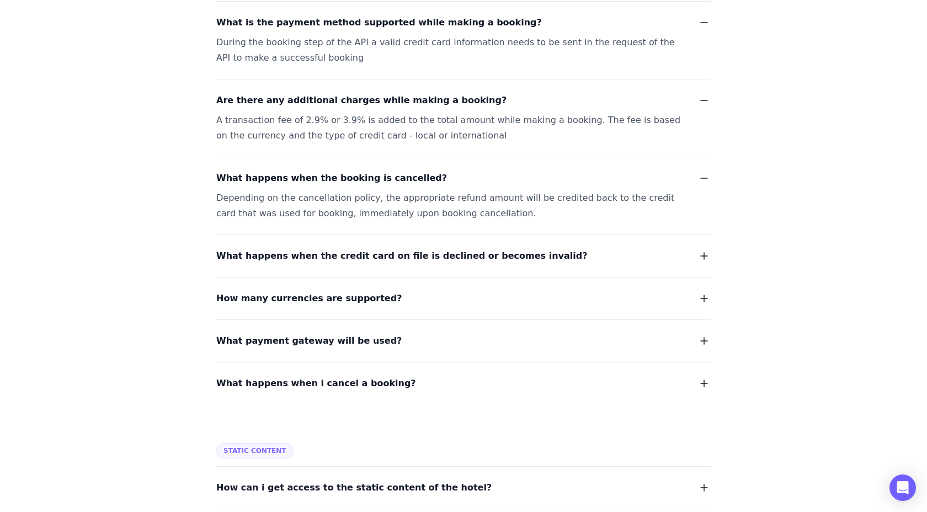
scroll to position [2479, 0]
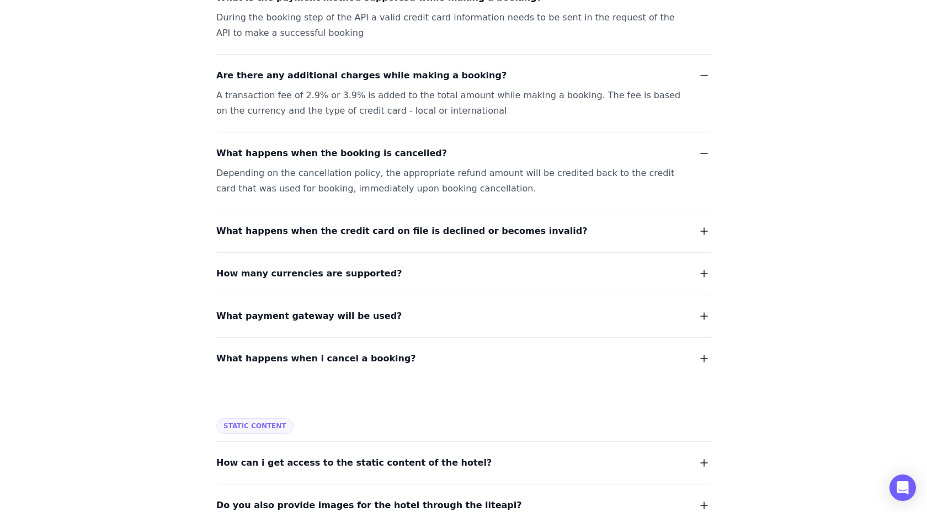
click at [325, 351] on span "What happens when i cancel a booking?" at bounding box center [316, 358] width 200 height 15
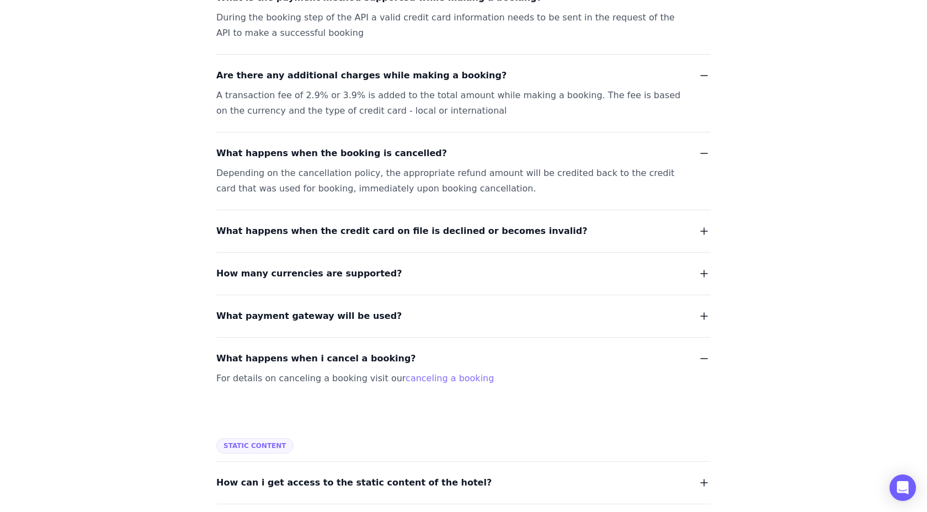
click at [327, 308] on span "What payment gateway will be used?" at bounding box center [308, 315] width 185 height 15
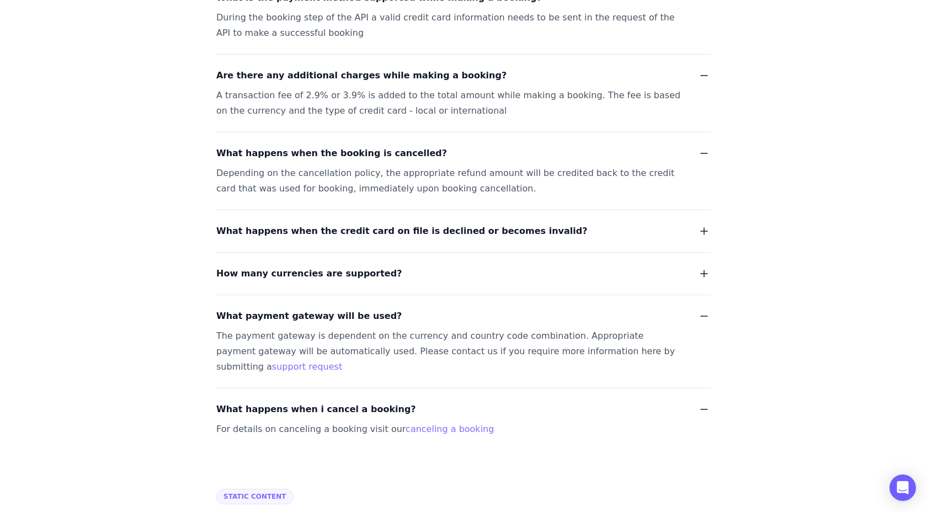
click at [323, 266] on span "How many currencies are supported?" at bounding box center [308, 273] width 185 height 15
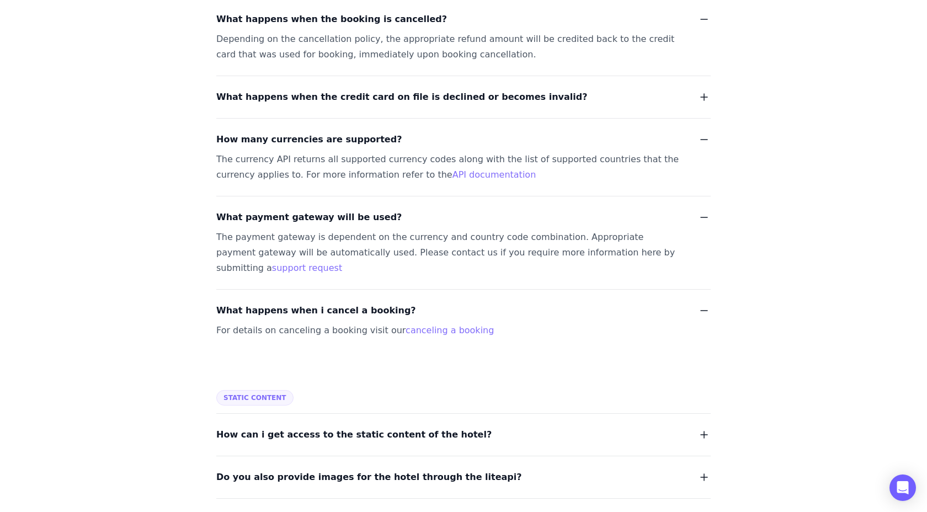
scroll to position [2632, 0]
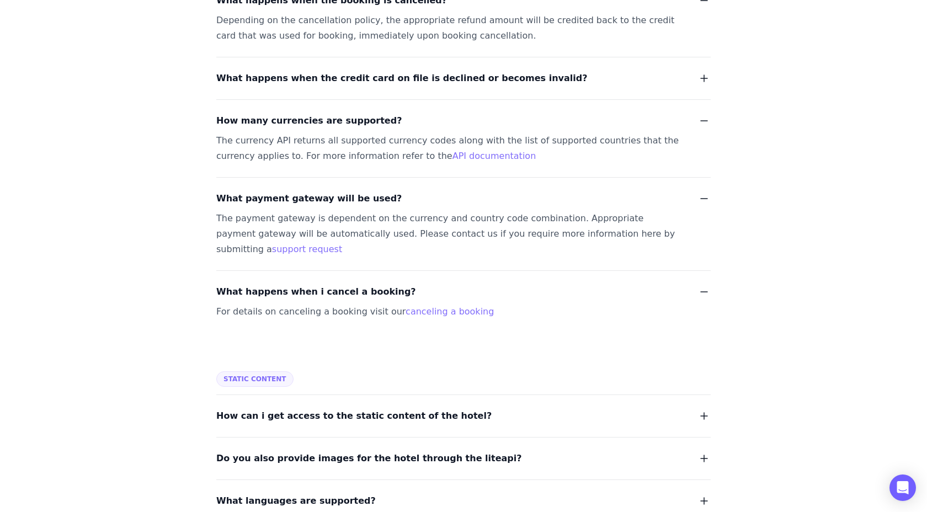
click at [340, 395] on dl "How can i get access to the static content of the hotel? Do you also provide im…" at bounding box center [463, 452] width 494 height 114
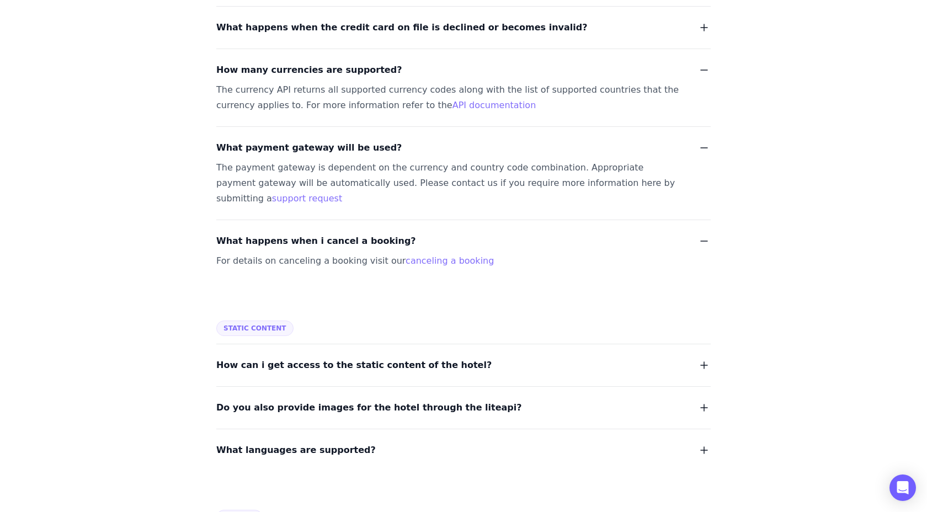
click at [339, 358] on span "How can i get access to the static content of the hotel?" at bounding box center [353, 365] width 275 height 15
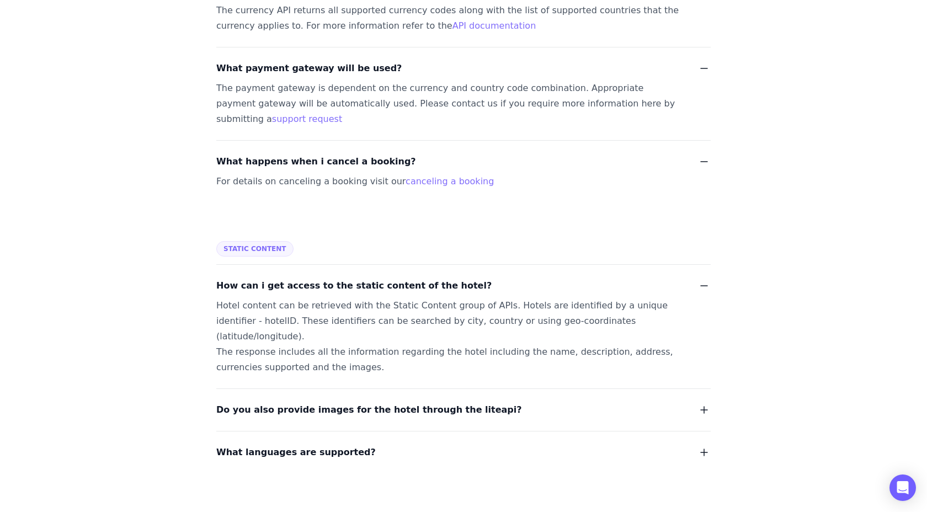
scroll to position [2779, 0]
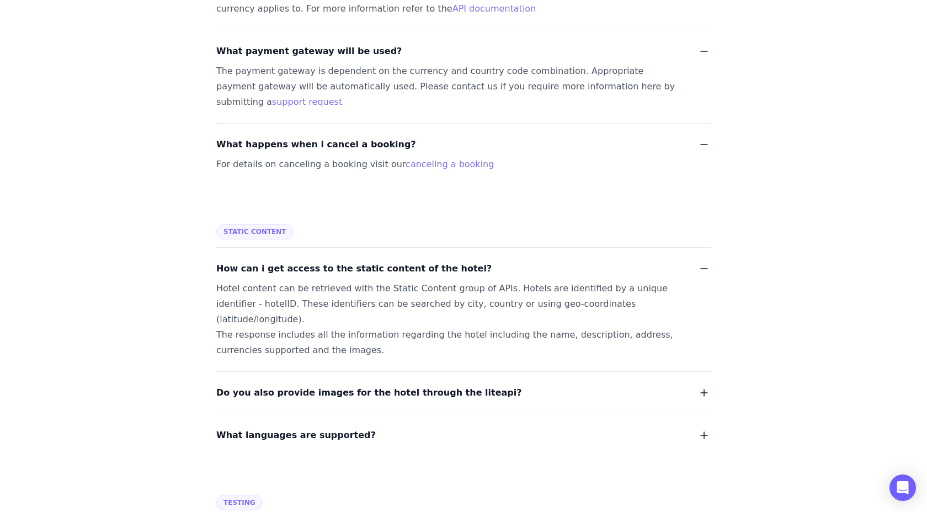
click at [350, 385] on span "Do you also provide images for the hotel through the liteapi?" at bounding box center [369, 392] width 306 height 15
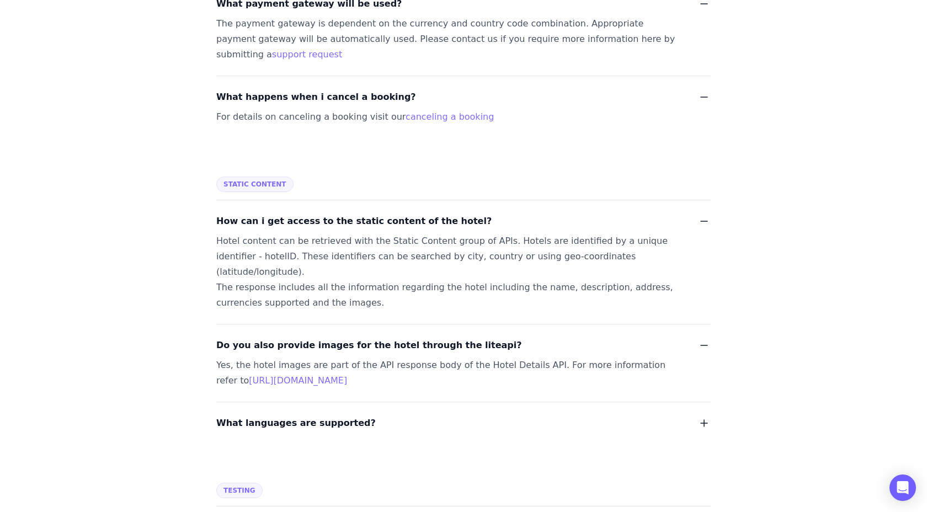
scroll to position [2849, 0]
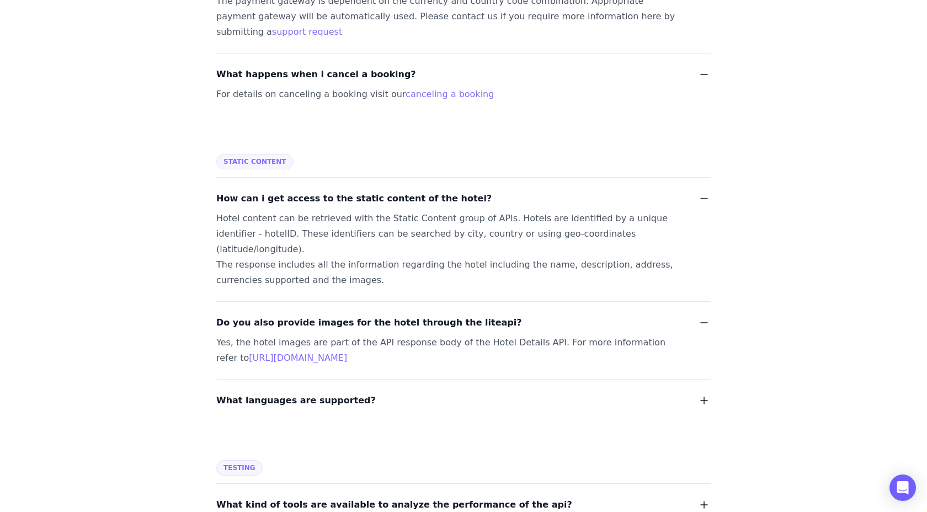
click at [347, 393] on span "What languages are supported?" at bounding box center [295, 400] width 159 height 15
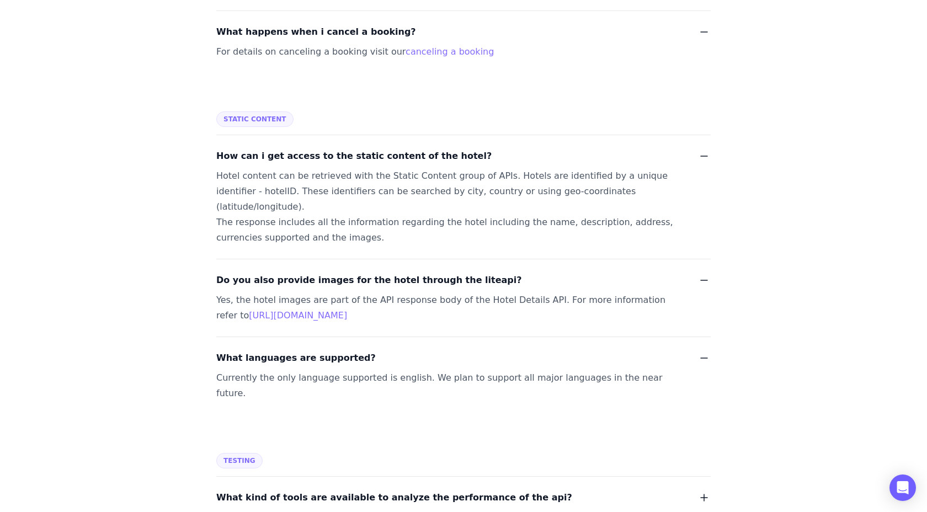
scroll to position [2911, 0]
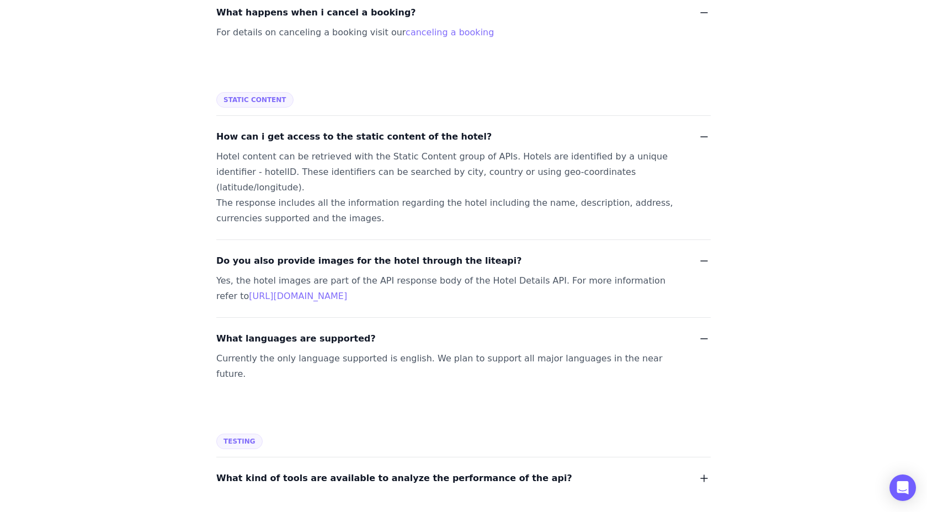
click at [354, 471] on span "What kind of tools are available to analyze the performance of the api?" at bounding box center [394, 478] width 356 height 15
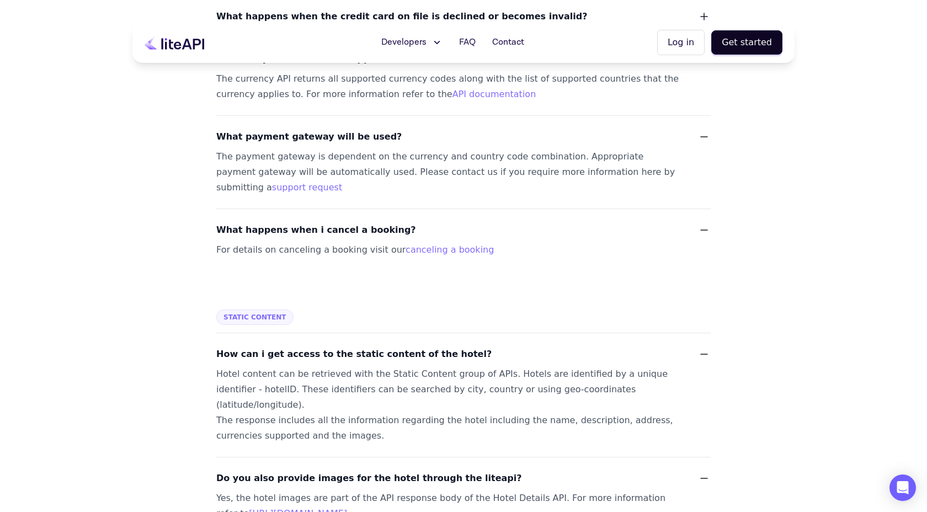
scroll to position [2674, 0]
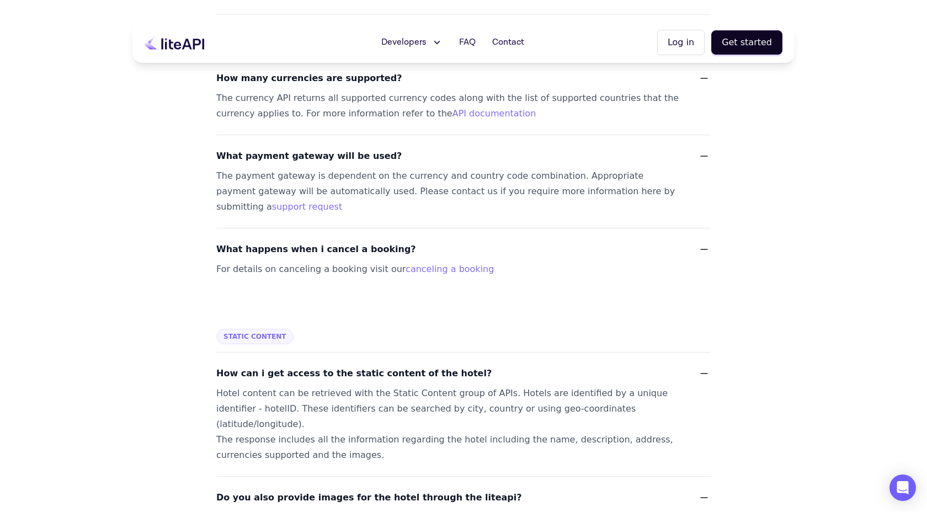
click at [422, 45] on span "Developers" at bounding box center [403, 42] width 45 height 13
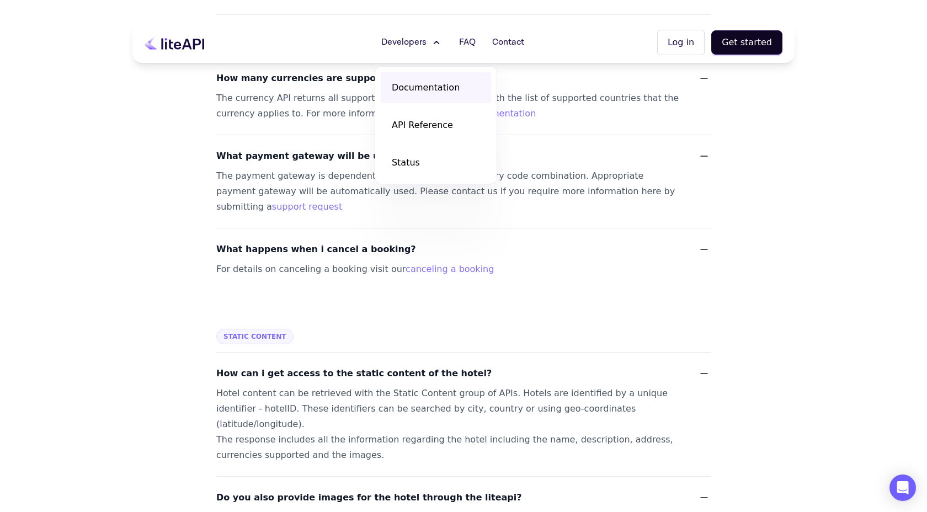
click at [422, 91] on span "Documentation" at bounding box center [426, 87] width 68 height 13
